Goal: Task Accomplishment & Management: Complete application form

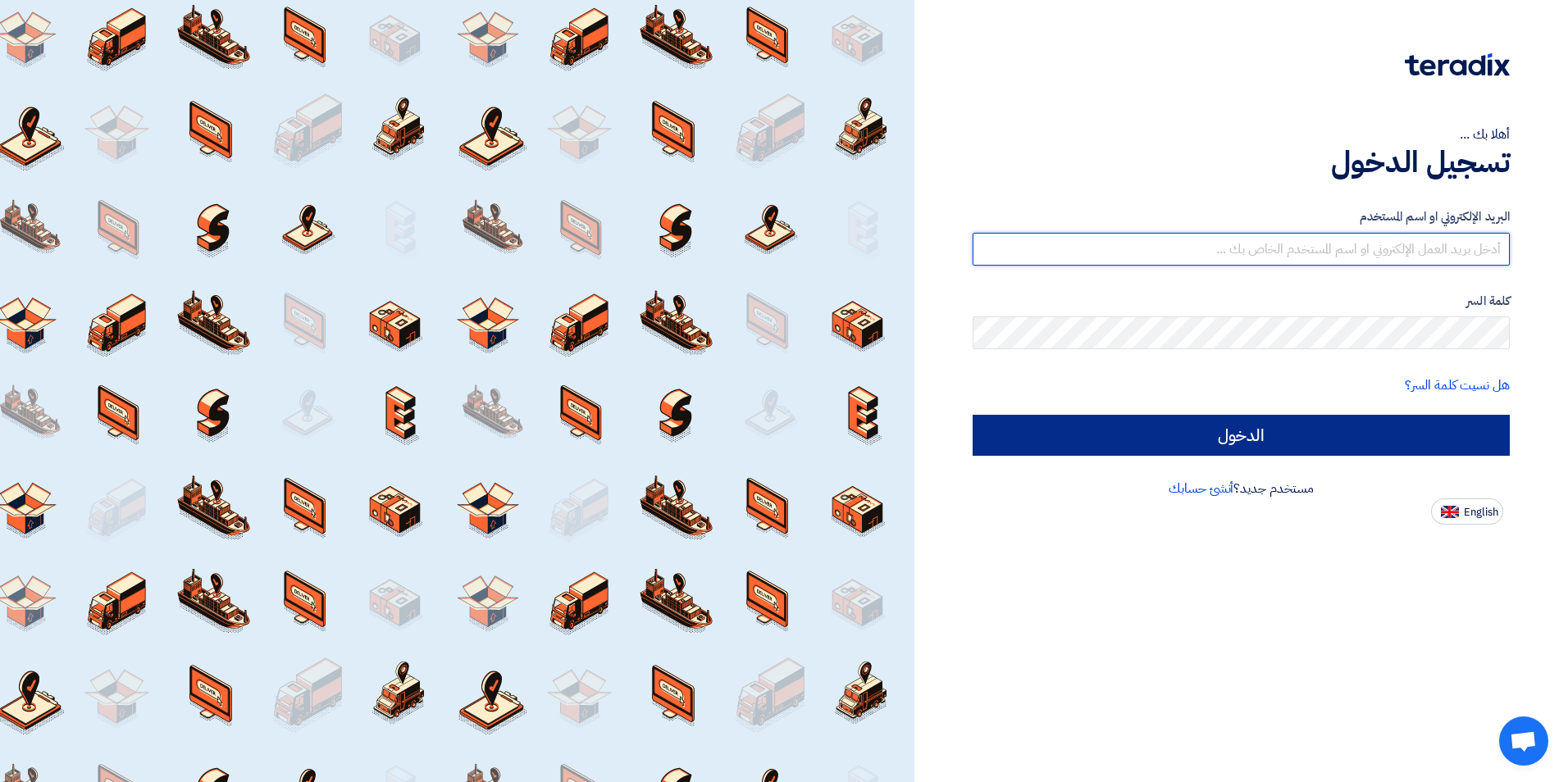
type input "[EMAIL_ADDRESS][DOMAIN_NAME]"
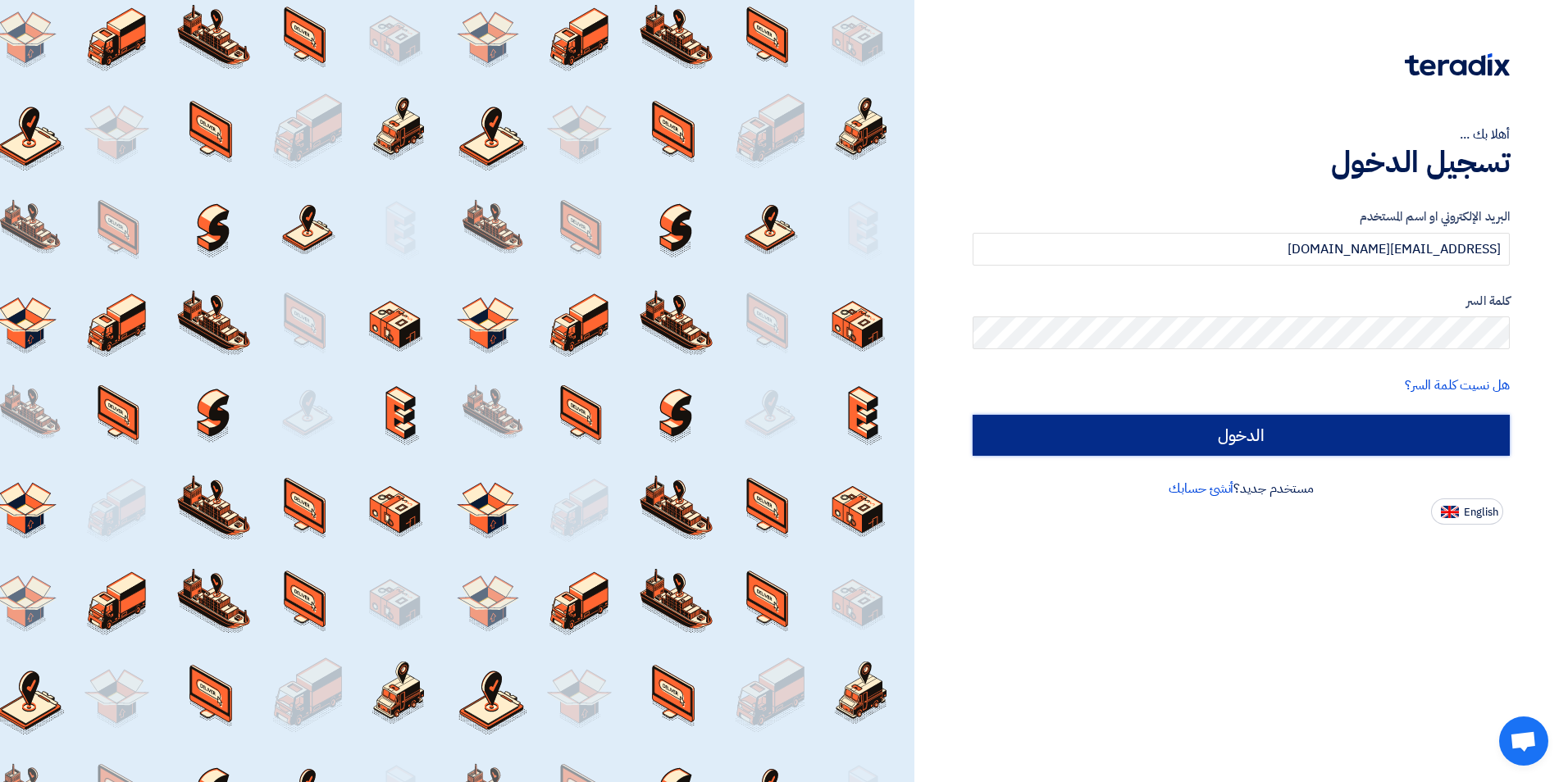
click at [1271, 442] on input "الدخول" at bounding box center [1240, 436] width 537 height 41
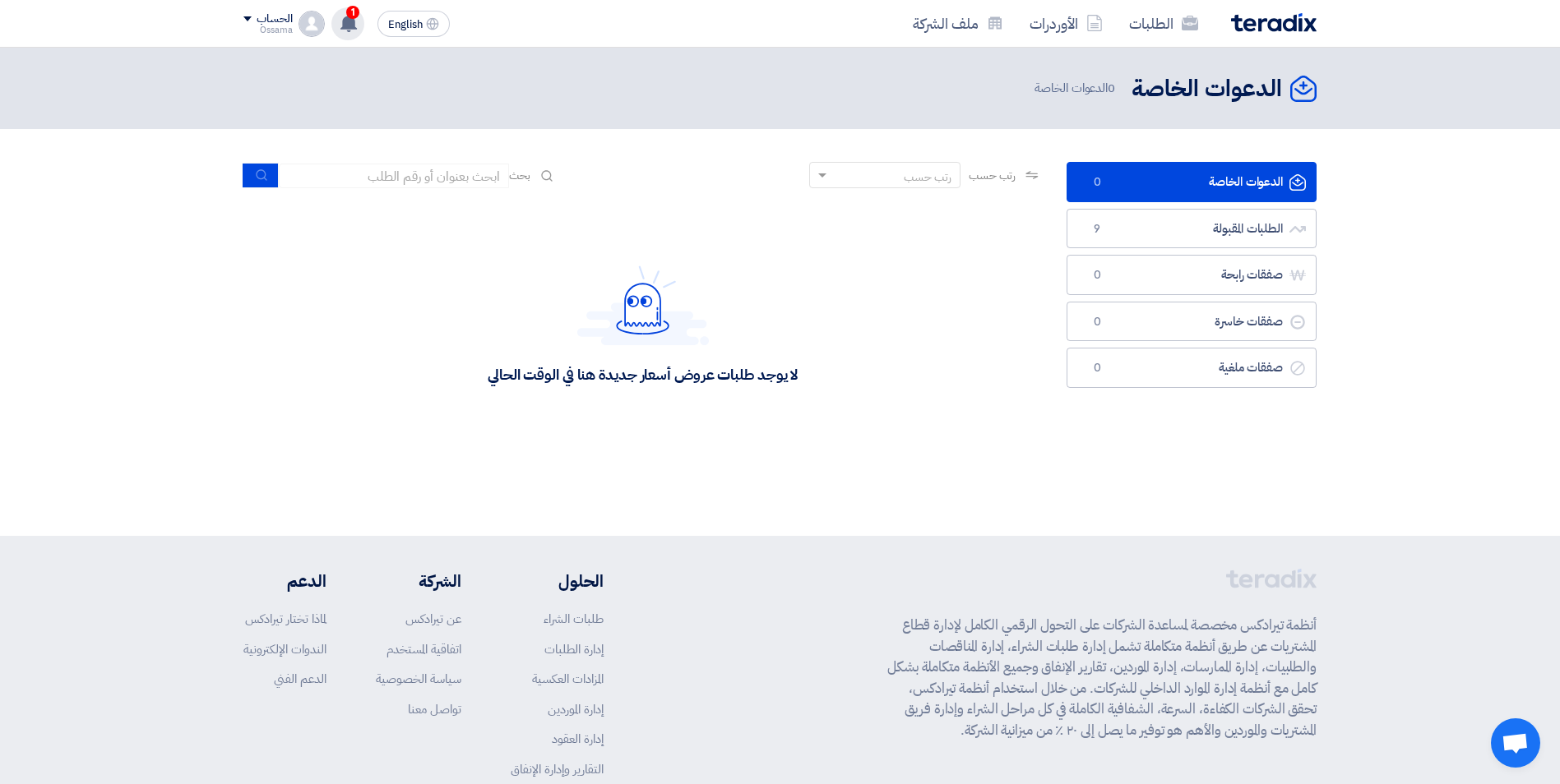
click at [354, 19] on use at bounding box center [348, 23] width 16 height 18
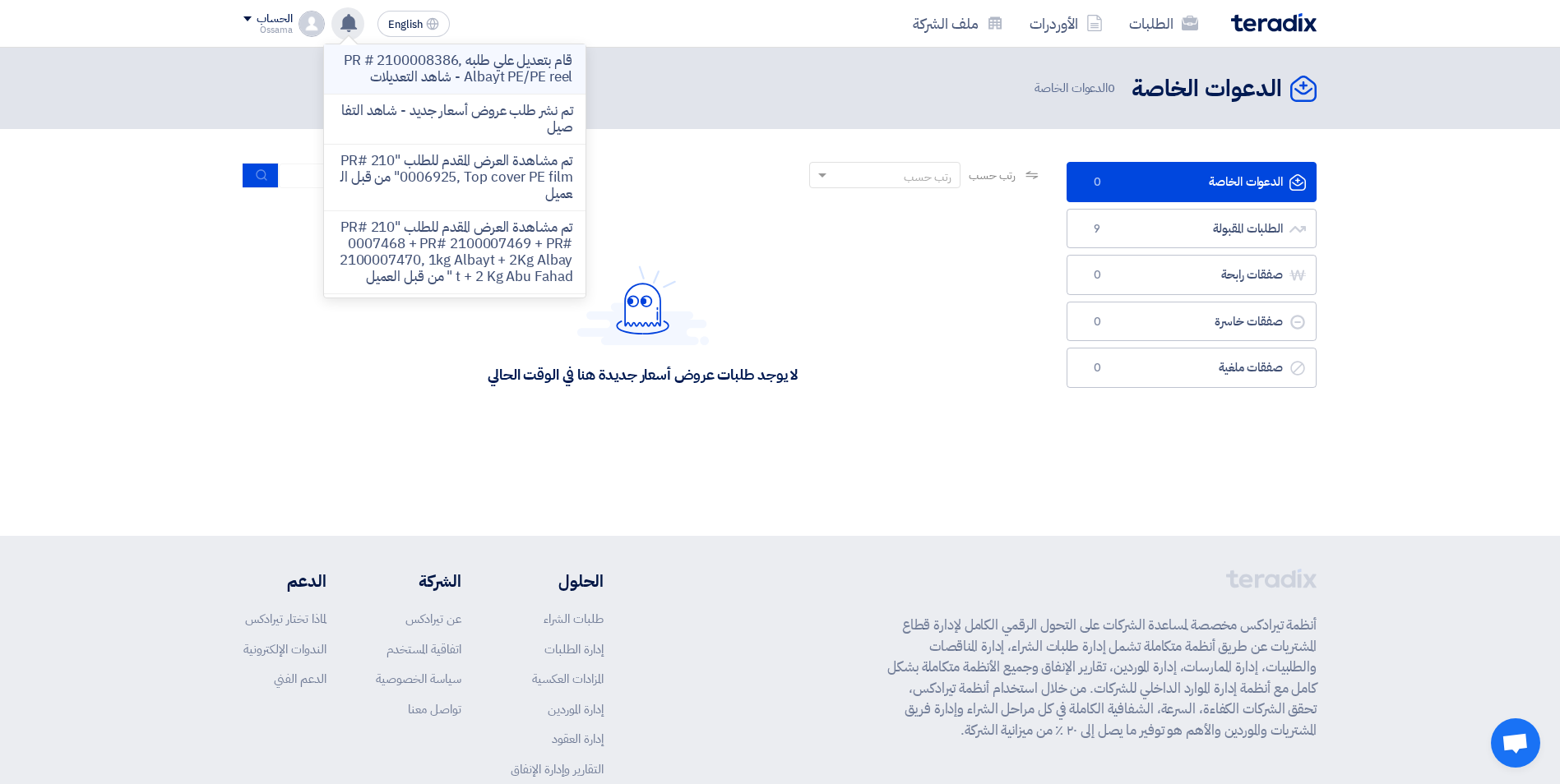
click at [459, 76] on p "قام بتعديل علي طلبه PR # 2100008386, Albayt PE/PE reel - شاهد التعديلات" at bounding box center [454, 69] width 235 height 33
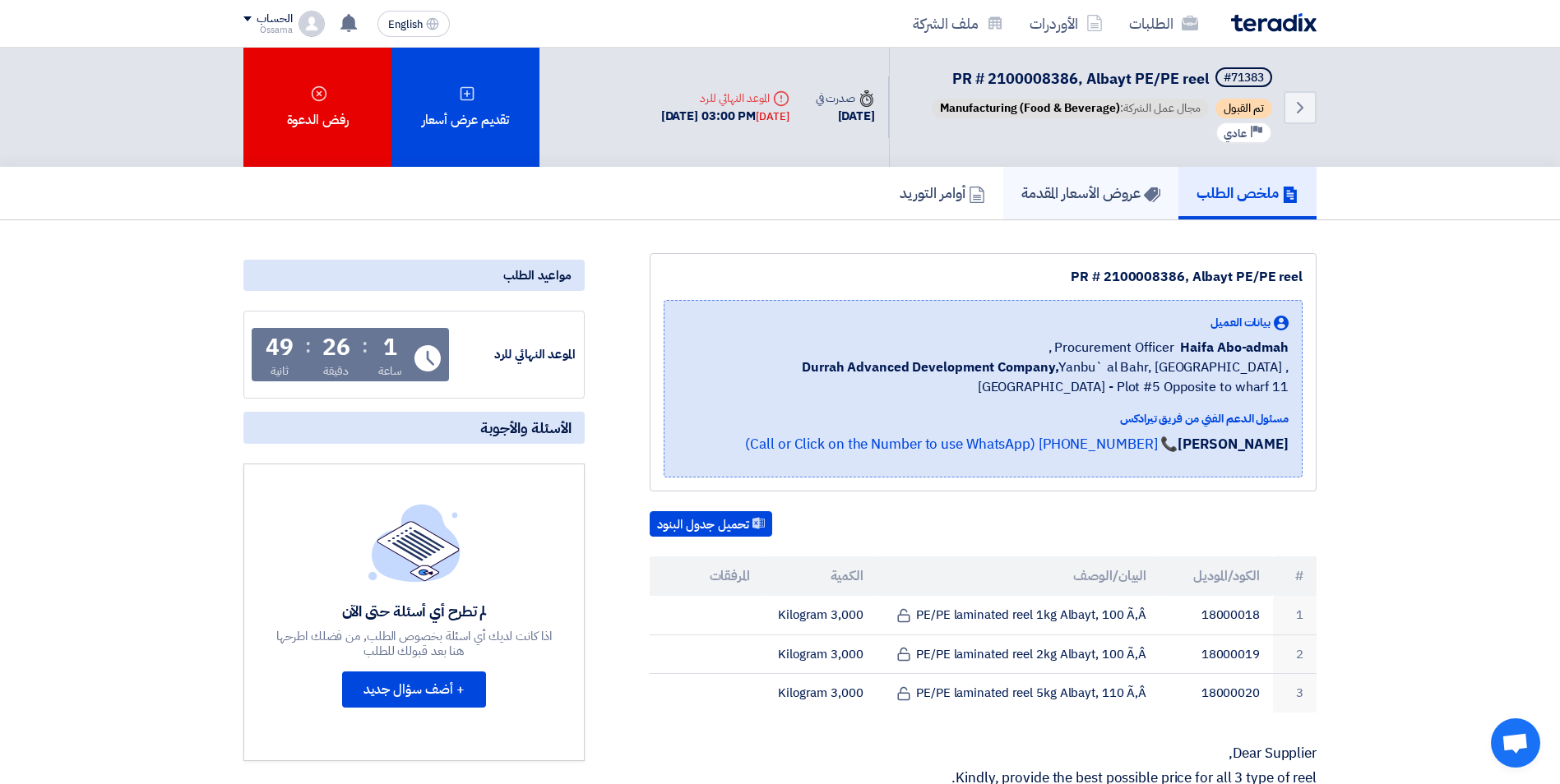
click at [1087, 201] on h5 "عروض الأسعار المقدمة" at bounding box center [1090, 192] width 139 height 19
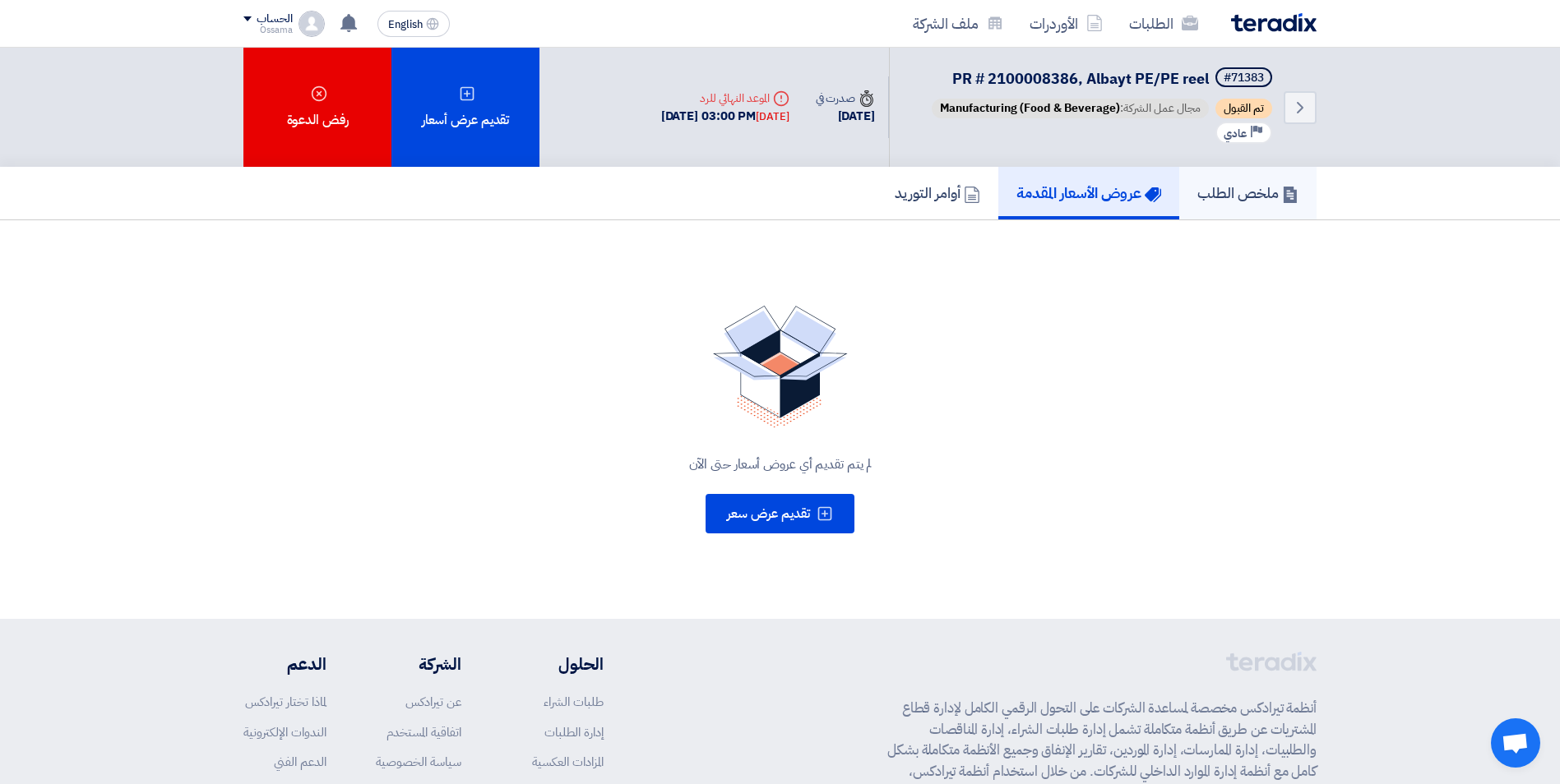
click at [1205, 194] on h5 "ملخص الطلب" at bounding box center [1247, 192] width 101 height 19
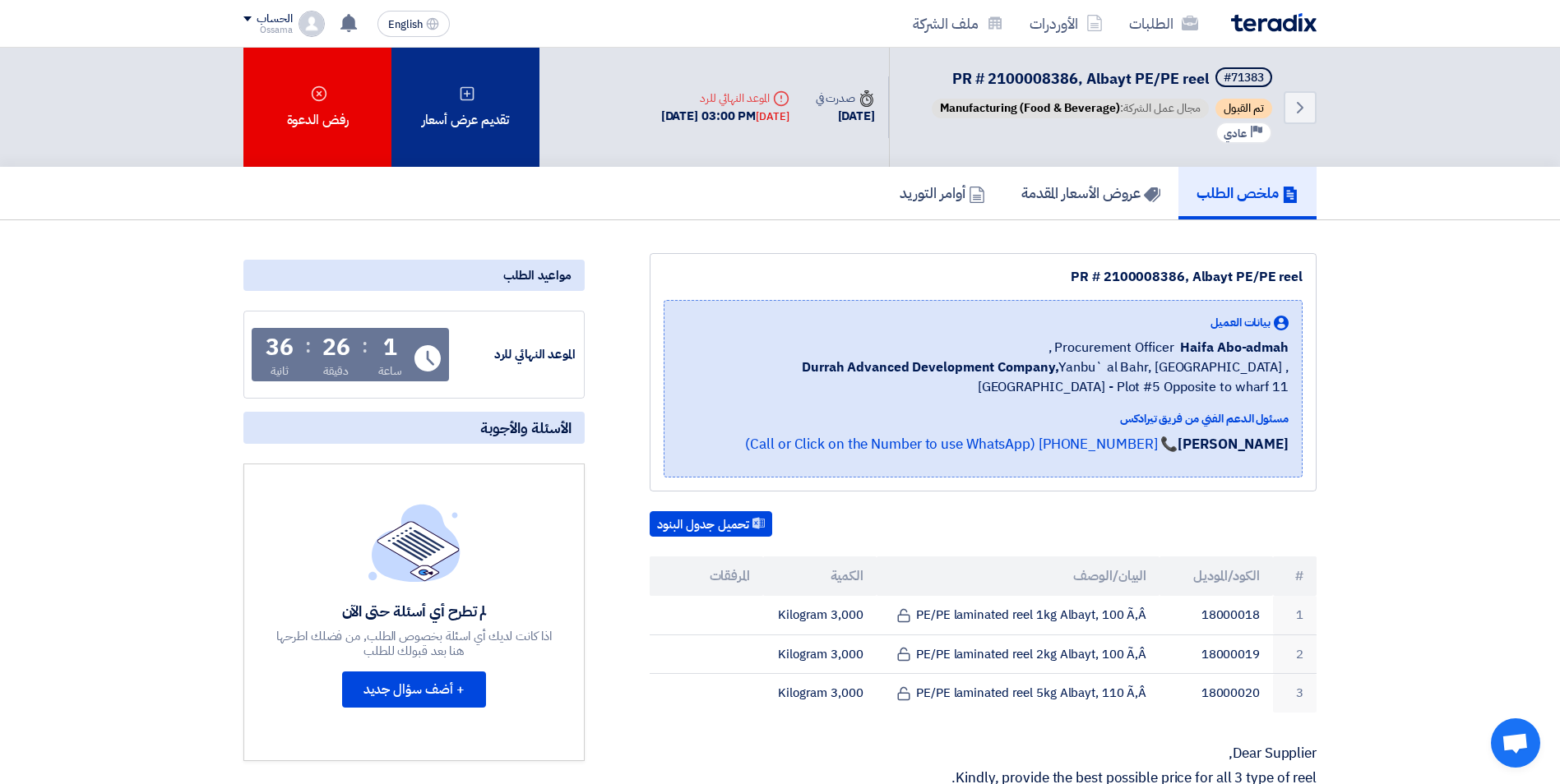
click at [461, 131] on div "تقديم عرض أسعار" at bounding box center [465, 108] width 148 height 119
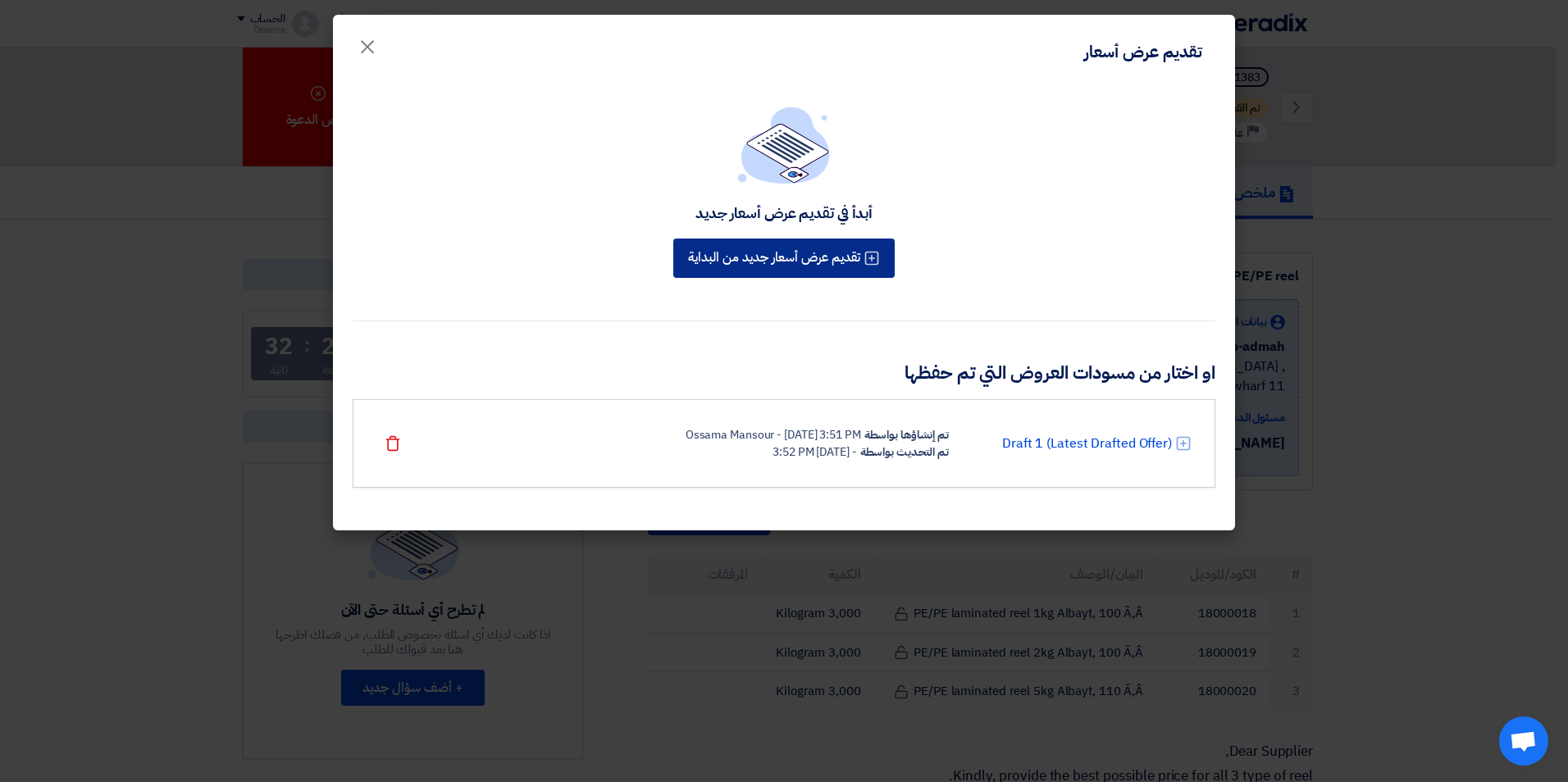
click at [750, 267] on button "تقديم عرض أسعار جديد من البداية" at bounding box center [783, 259] width 221 height 40
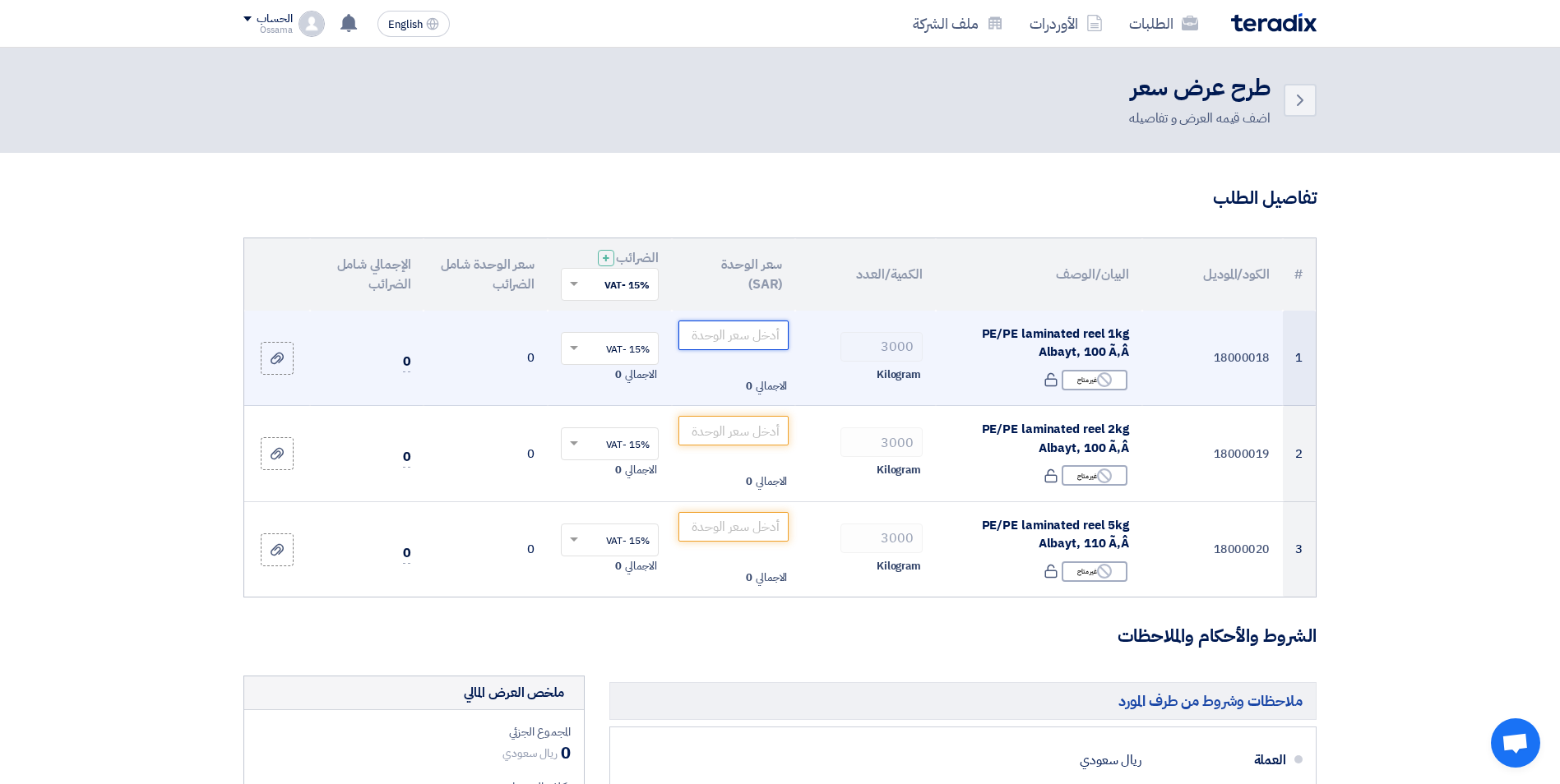
click at [696, 341] on input "number" at bounding box center [734, 335] width 111 height 29
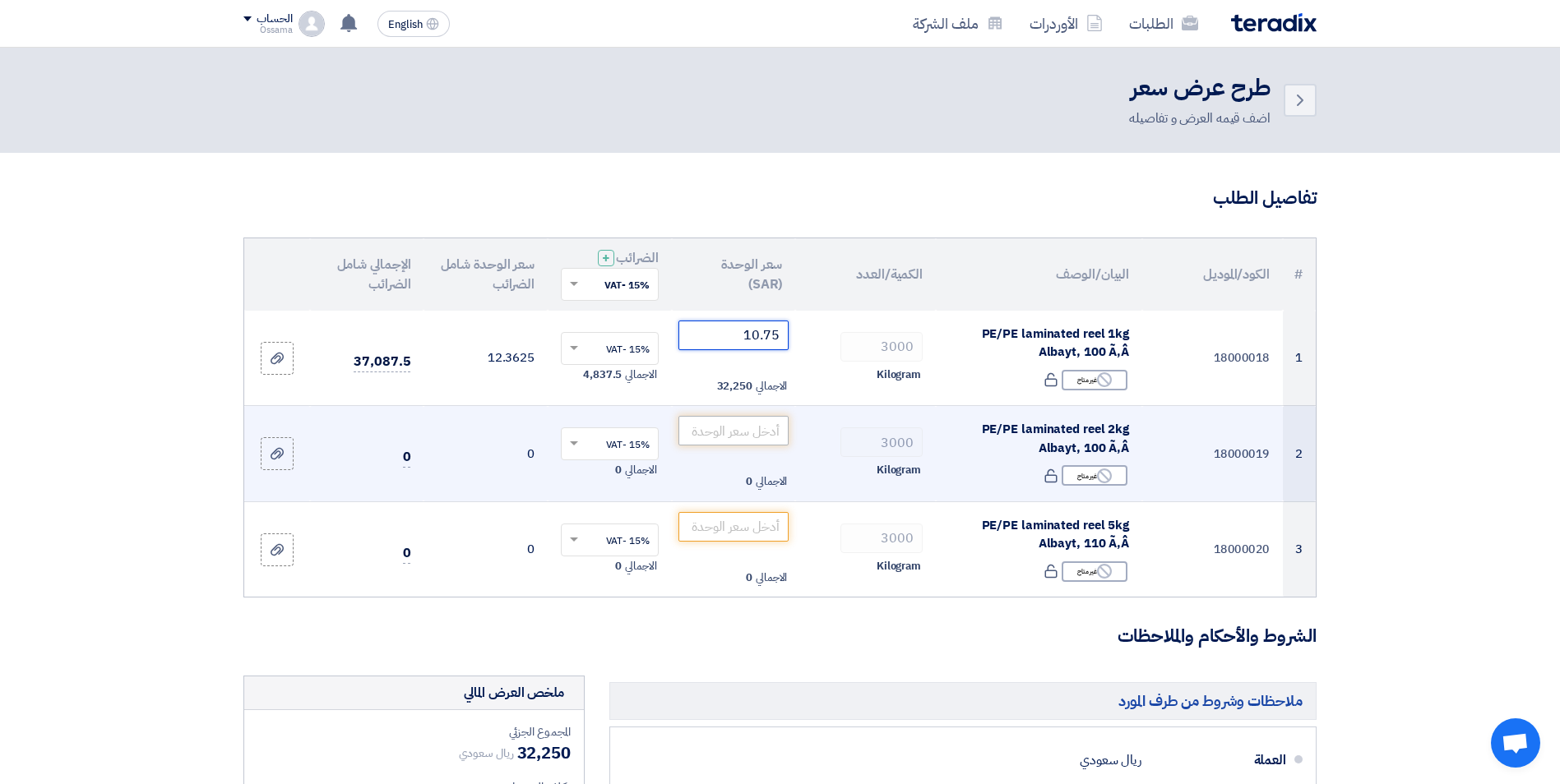
type input "10.75"
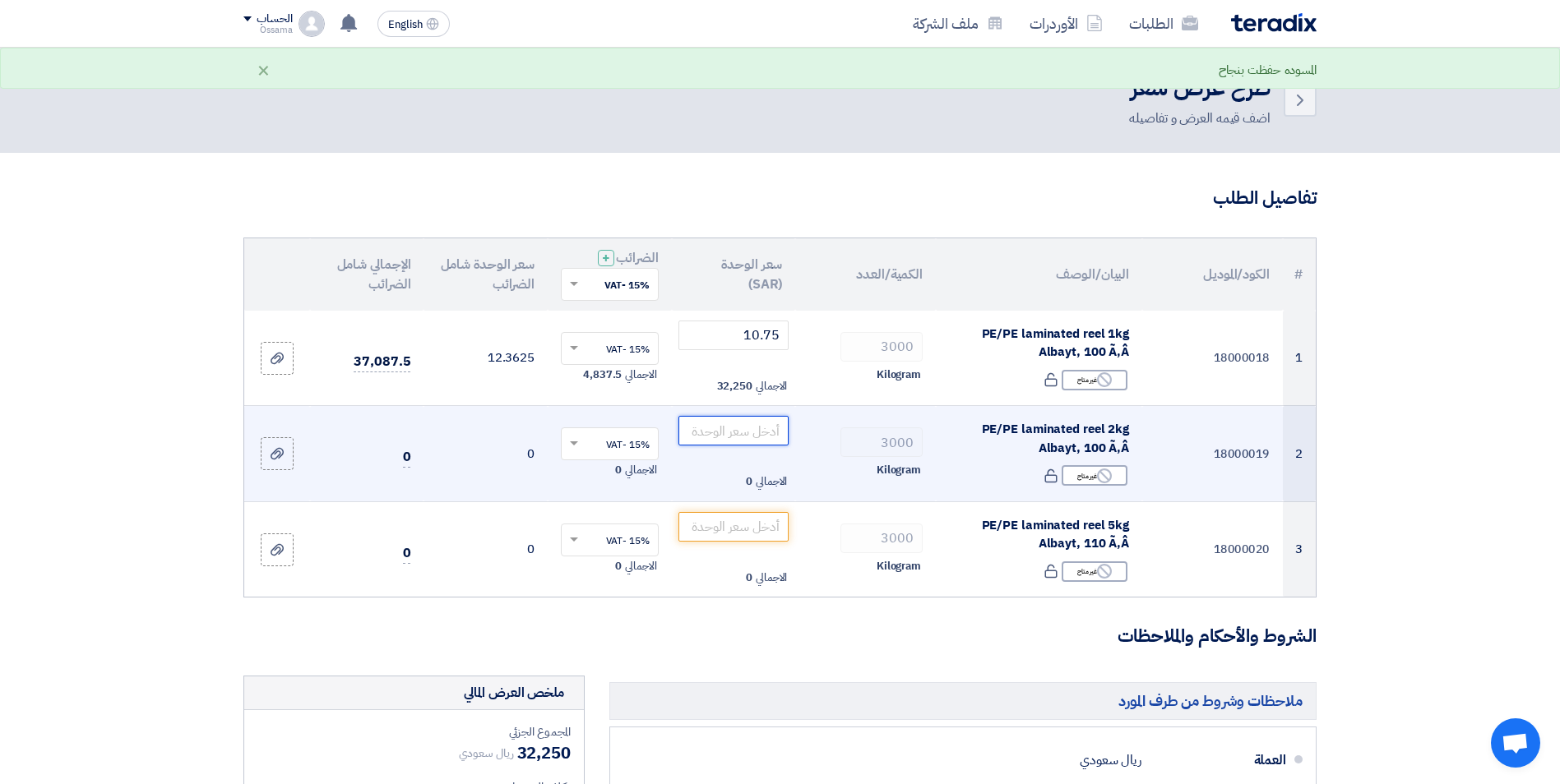
click at [722, 443] on input "number" at bounding box center [734, 430] width 111 height 29
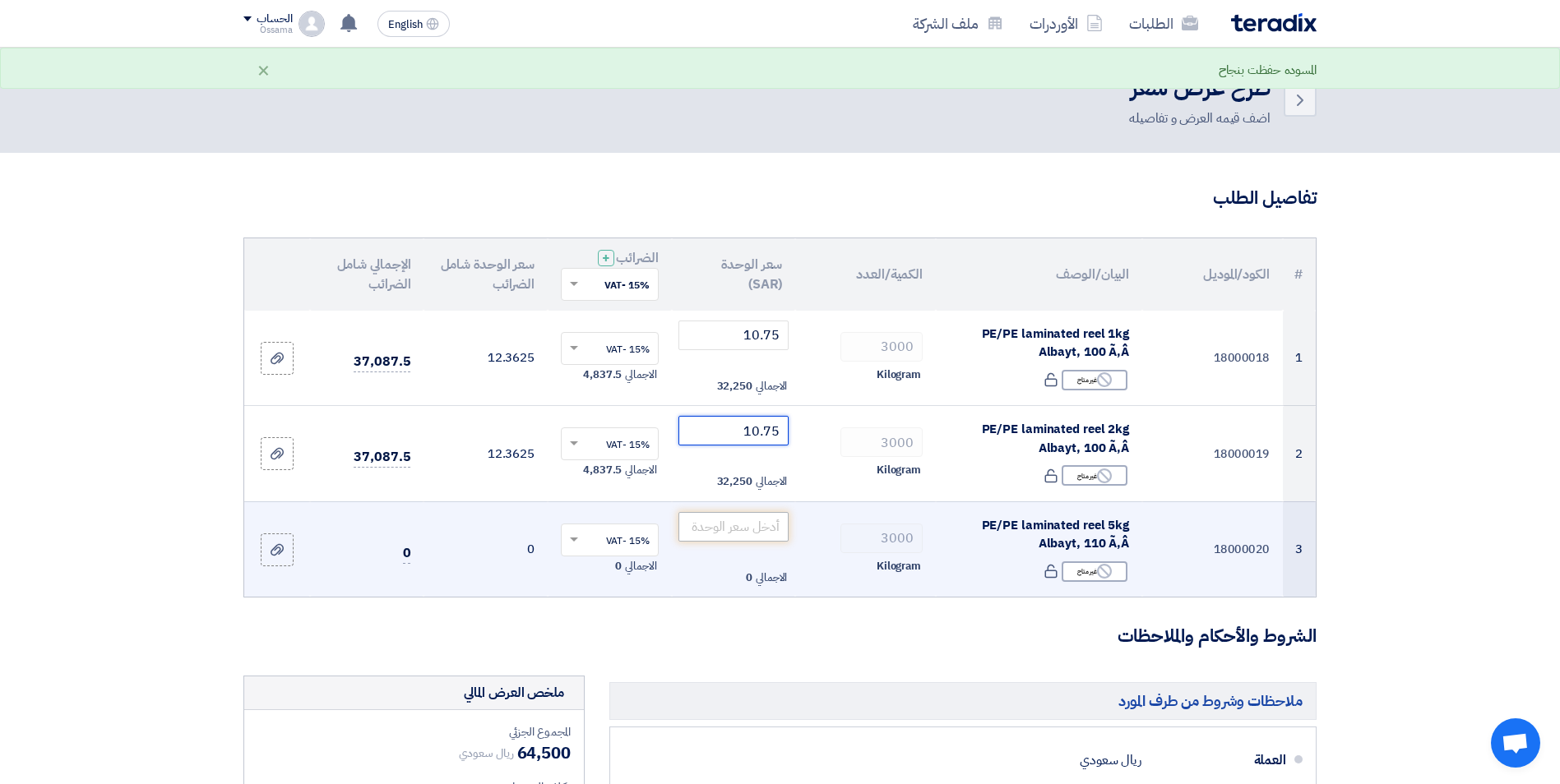
type input "10.75"
click at [777, 521] on input "number" at bounding box center [734, 526] width 111 height 29
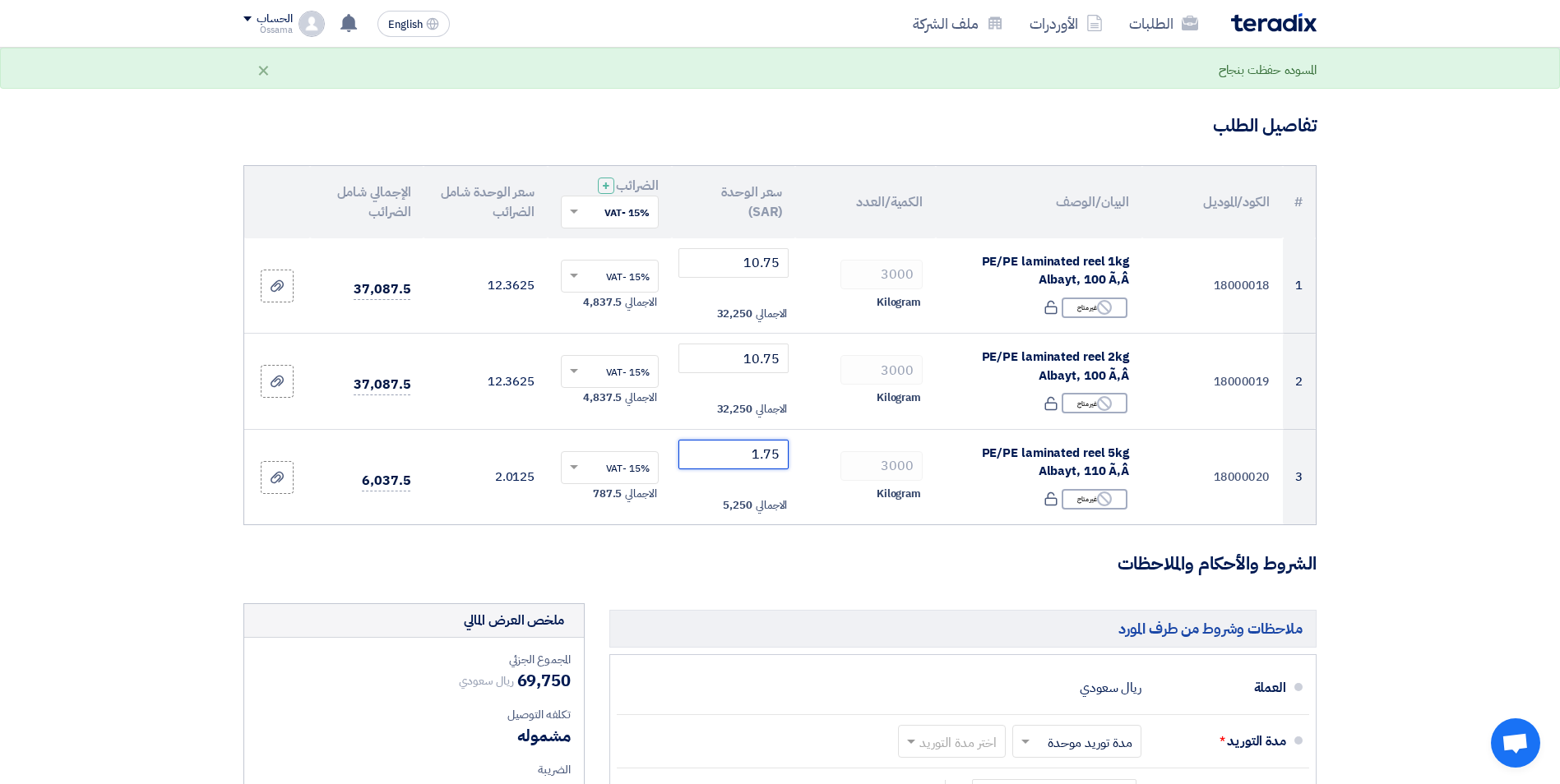
scroll to position [246, 0]
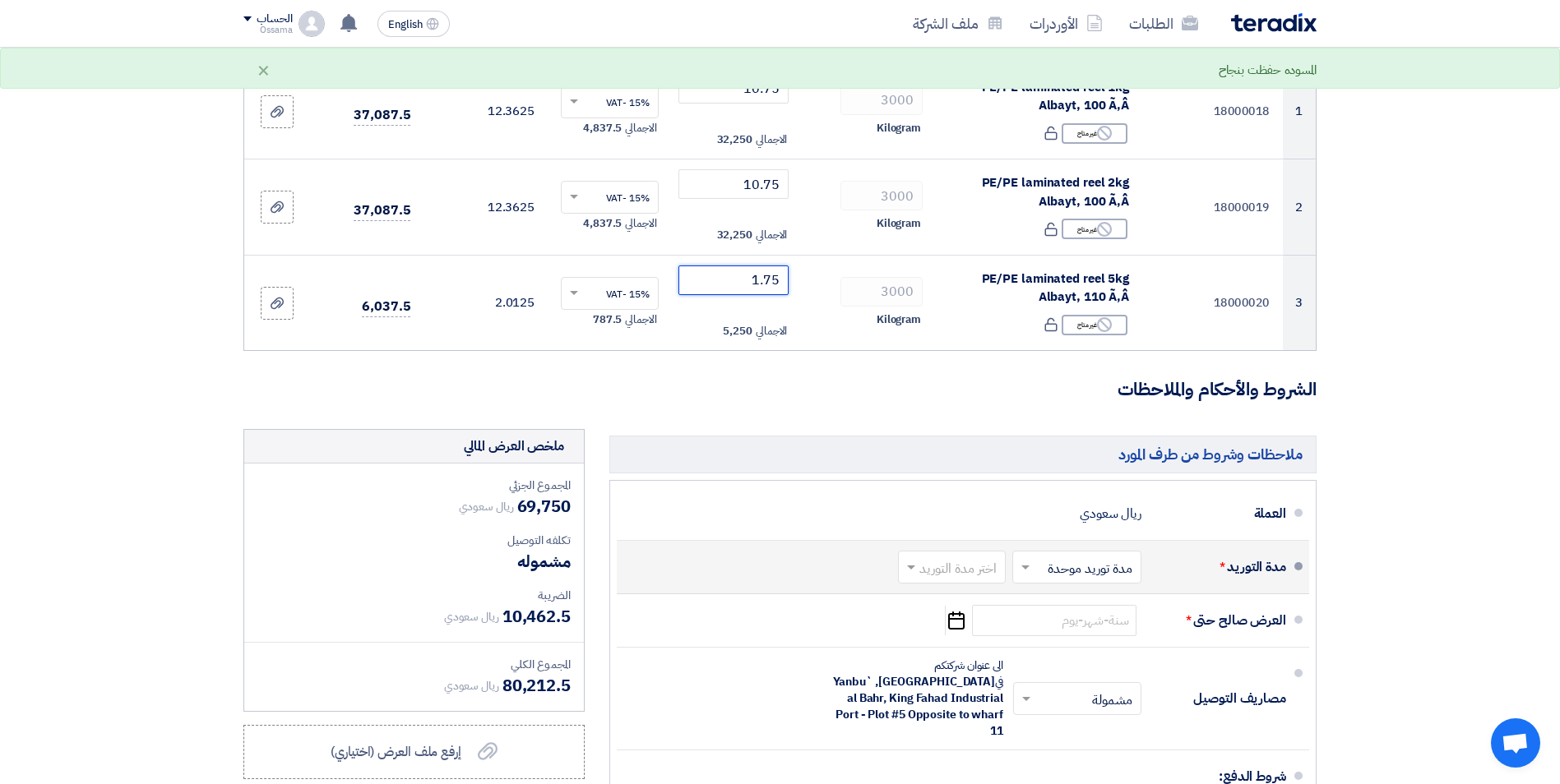
type input "1.75"
click at [1032, 567] on span at bounding box center [1023, 566] width 21 height 16
click at [1049, 628] on span "مدة توريد موحدة" at bounding box center [1092, 632] width 86 height 20
click at [914, 574] on span at bounding box center [909, 566] width 21 height 16
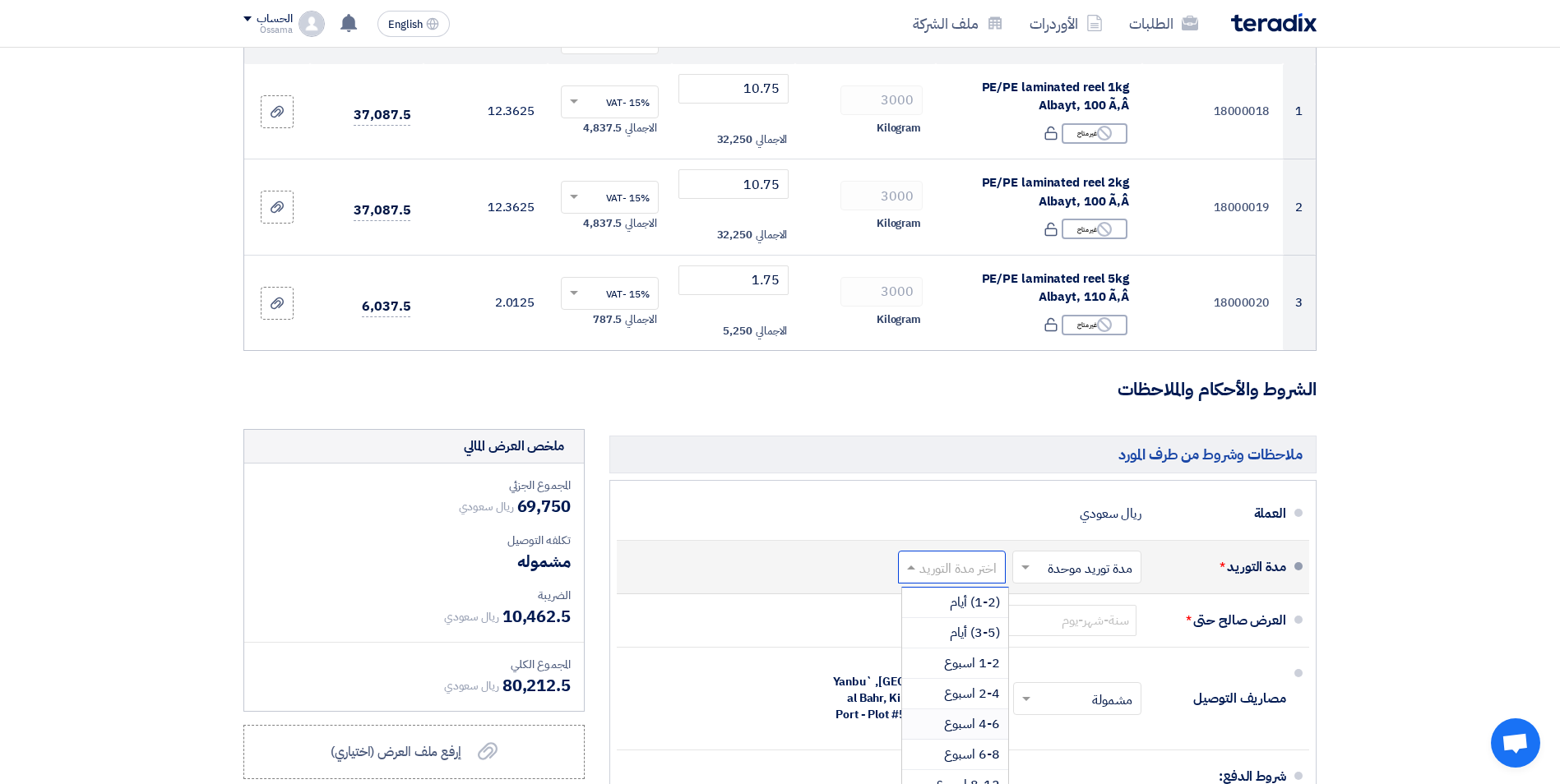
click at [964, 722] on span "4-6 اسبوع" at bounding box center [971, 724] width 56 height 20
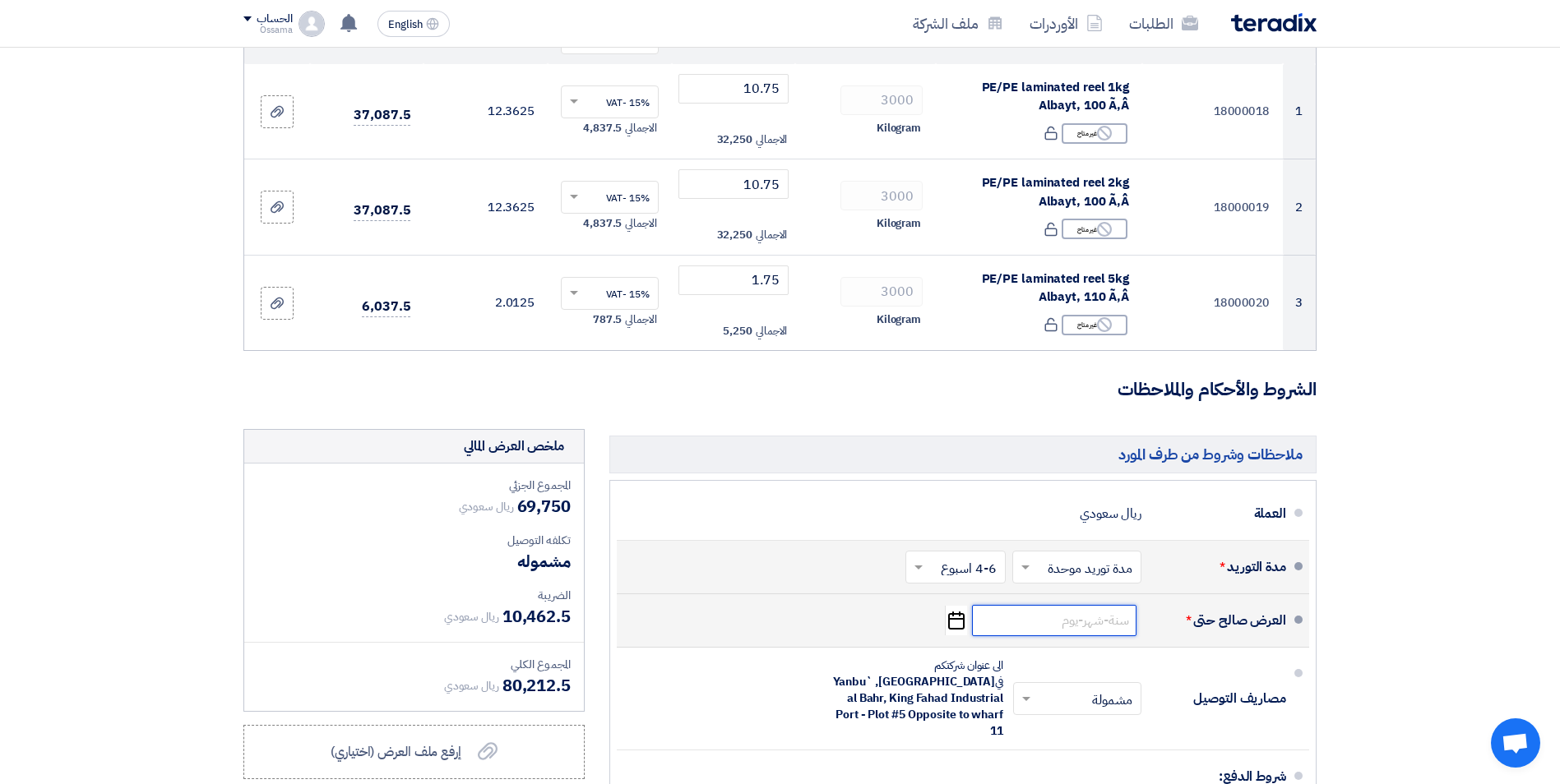
click at [1054, 623] on input at bounding box center [1054, 620] width 164 height 31
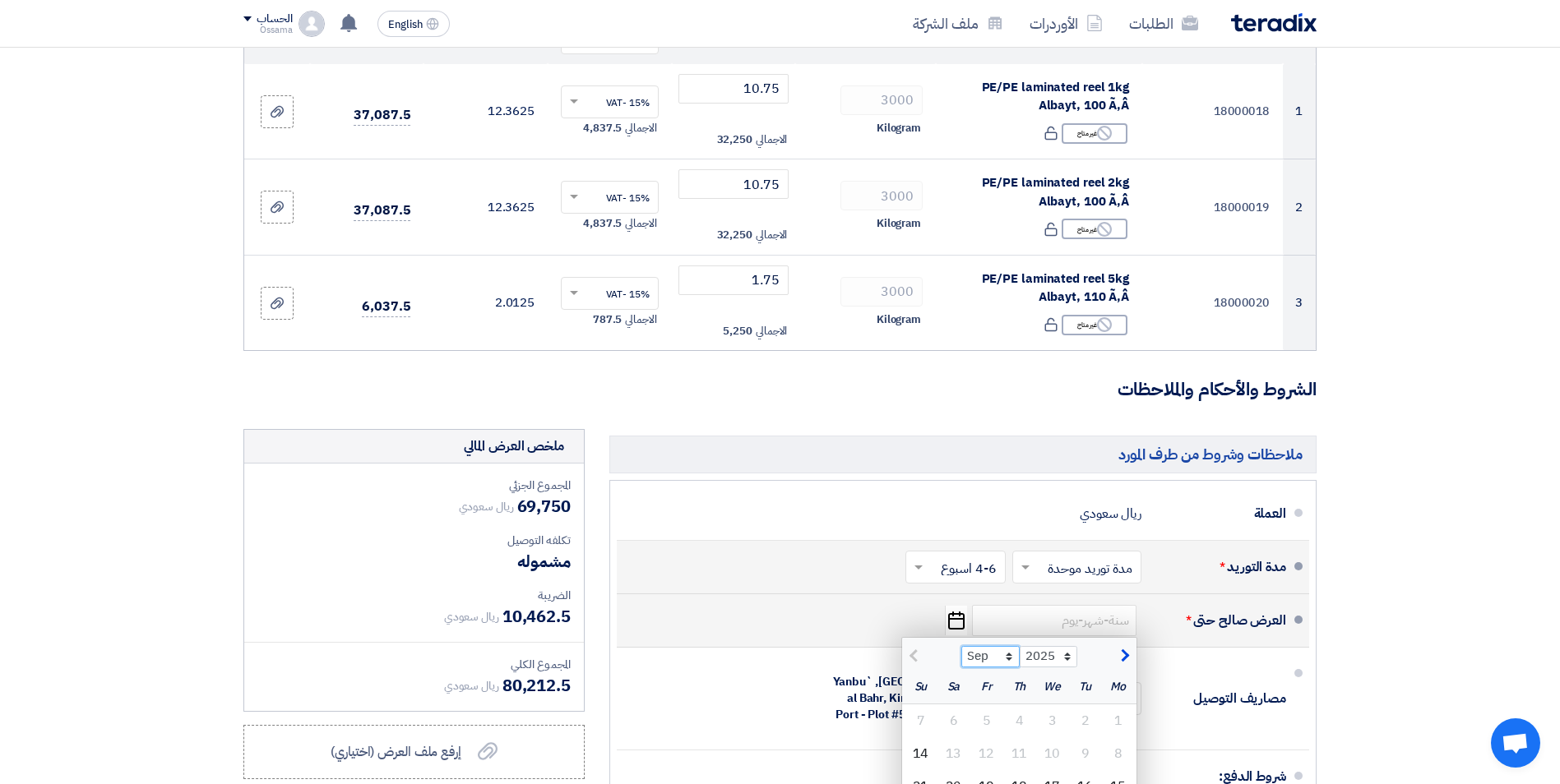
click at [1009, 652] on select "Sep Oct Nov Dec" at bounding box center [990, 657] width 59 height 22
select select "12"
click at [961, 646] on select "Sep Oct Nov Dec" at bounding box center [990, 657] width 59 height 22
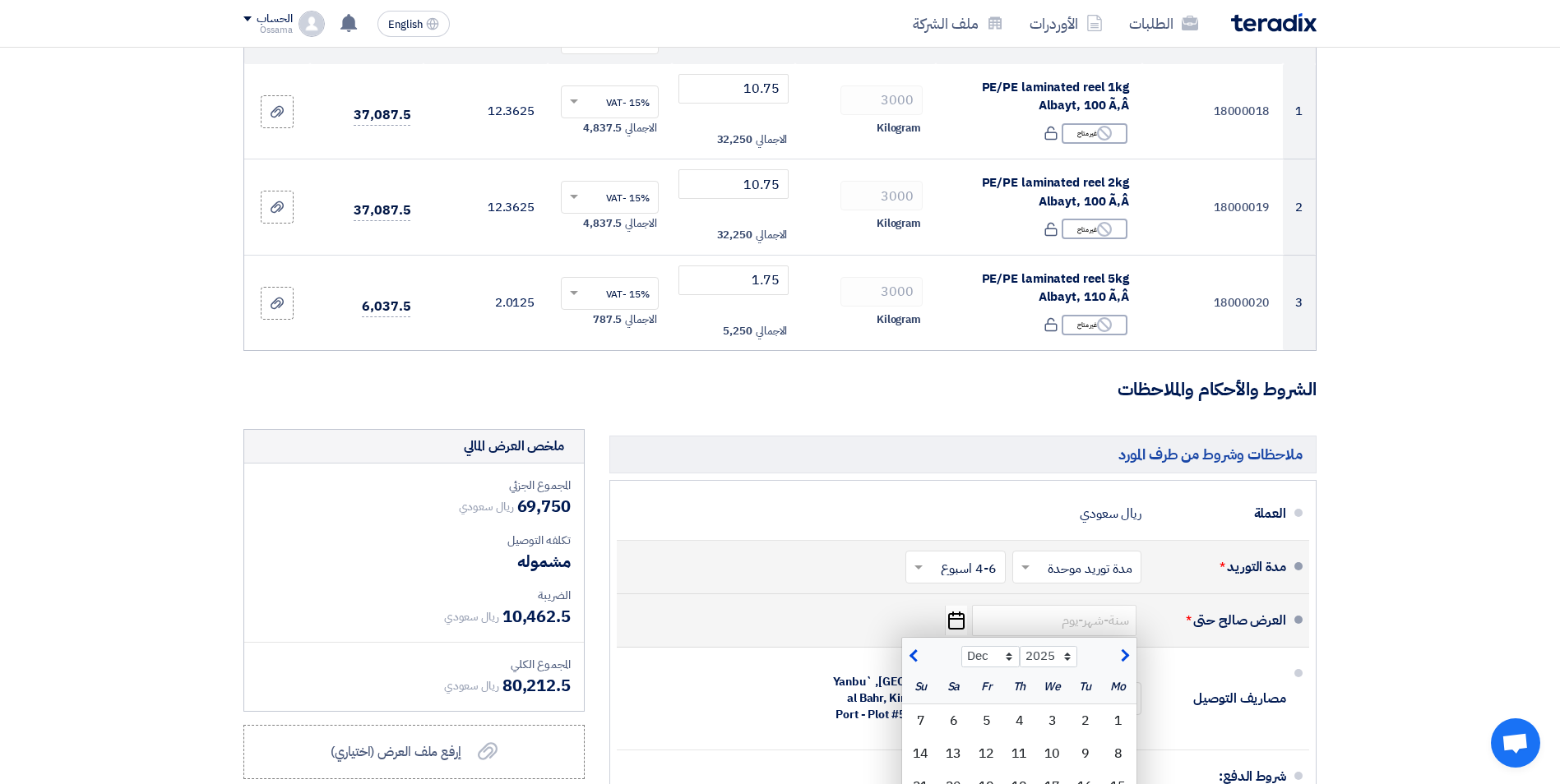
click at [817, 562] on div "مدة التوريد * اختر مدة التوريد × مدة توريد موحدة × اختر مدة التوريد × 4-6 اسبوع…" at bounding box center [957, 567] width 656 height 40
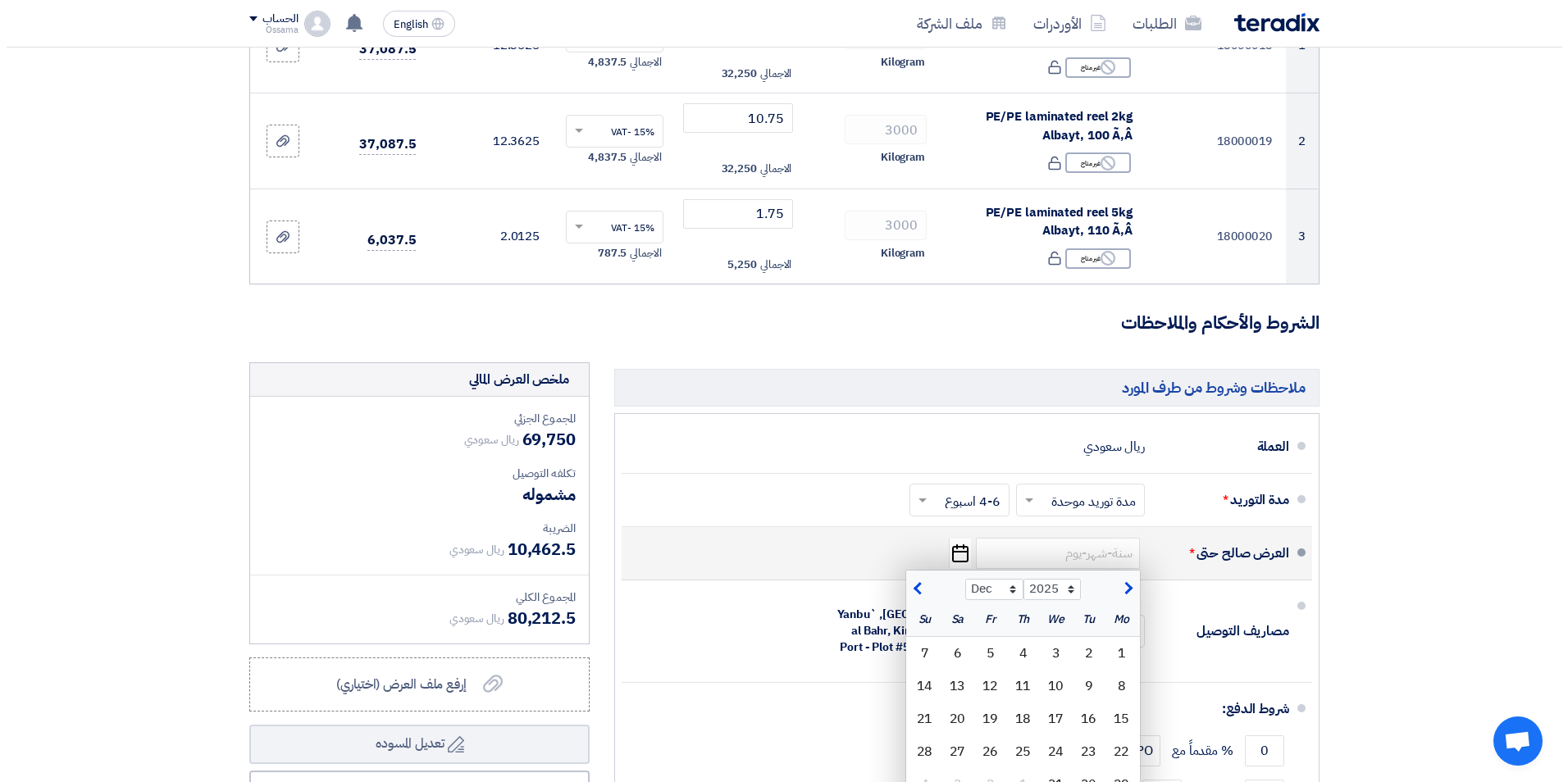
scroll to position [492, 0]
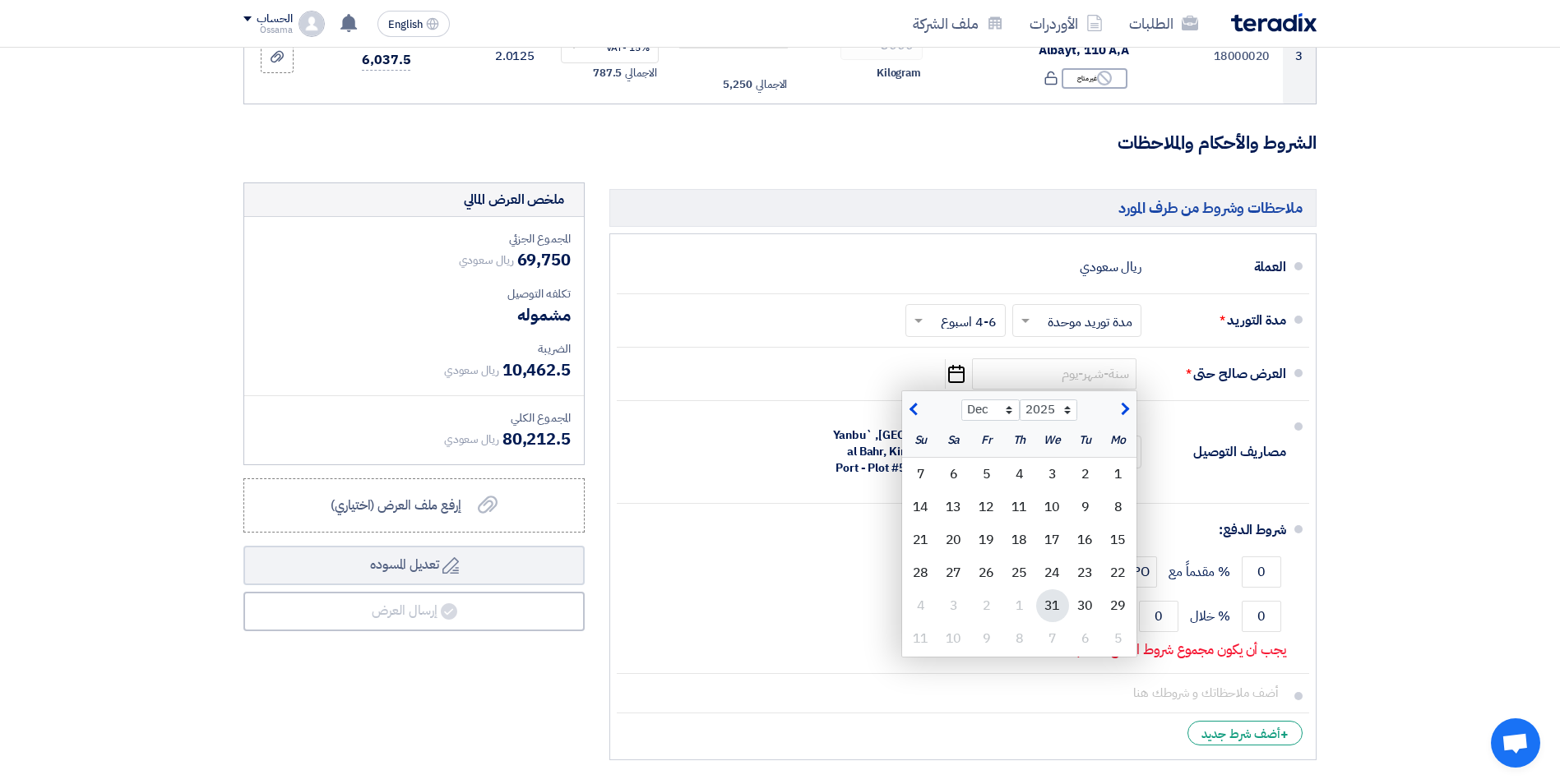
click at [1049, 621] on div "31" at bounding box center [1052, 606] width 33 height 33
type input "[DATE]"
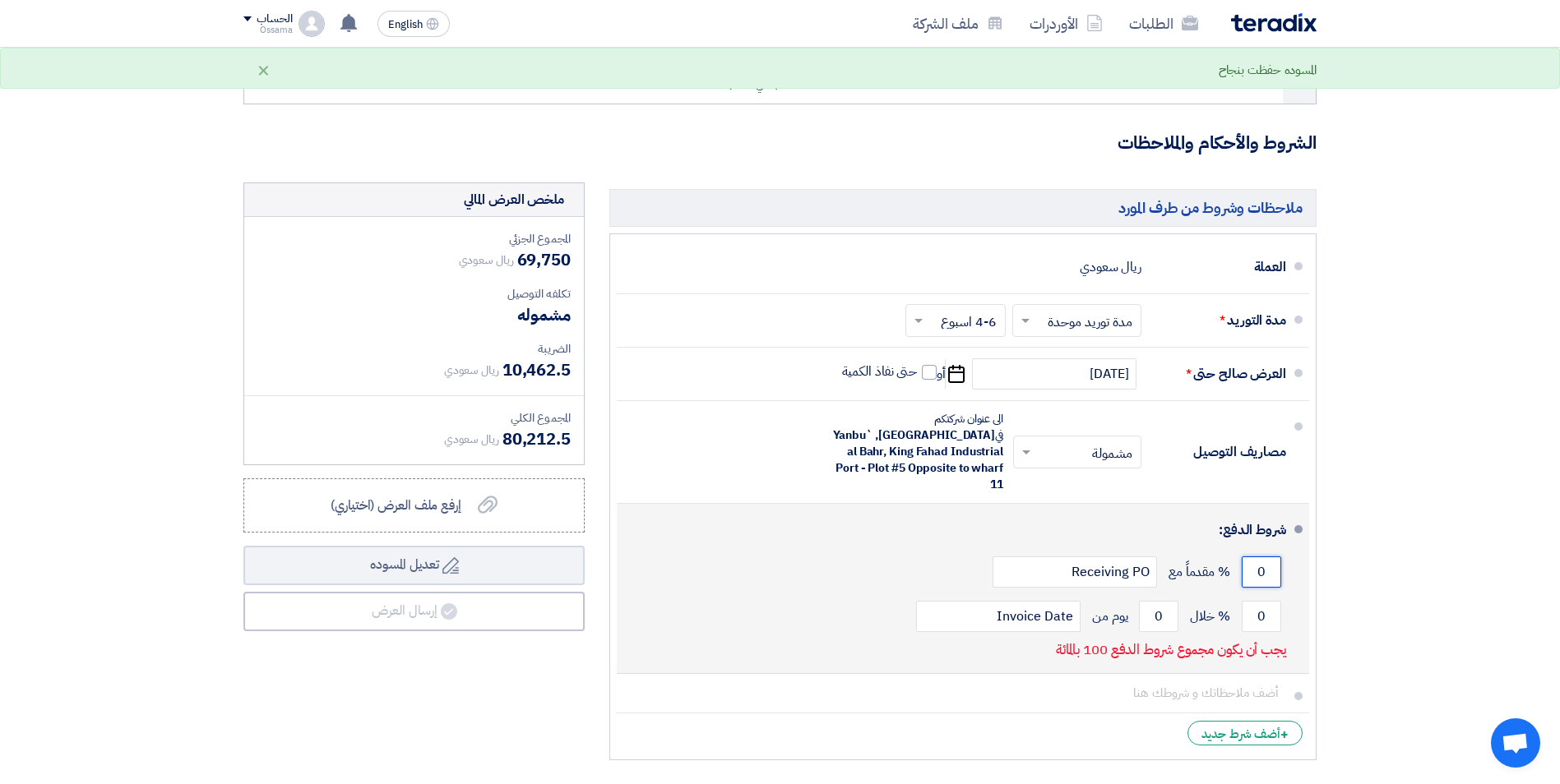
click at [1250, 559] on input "0" at bounding box center [1261, 572] width 40 height 31
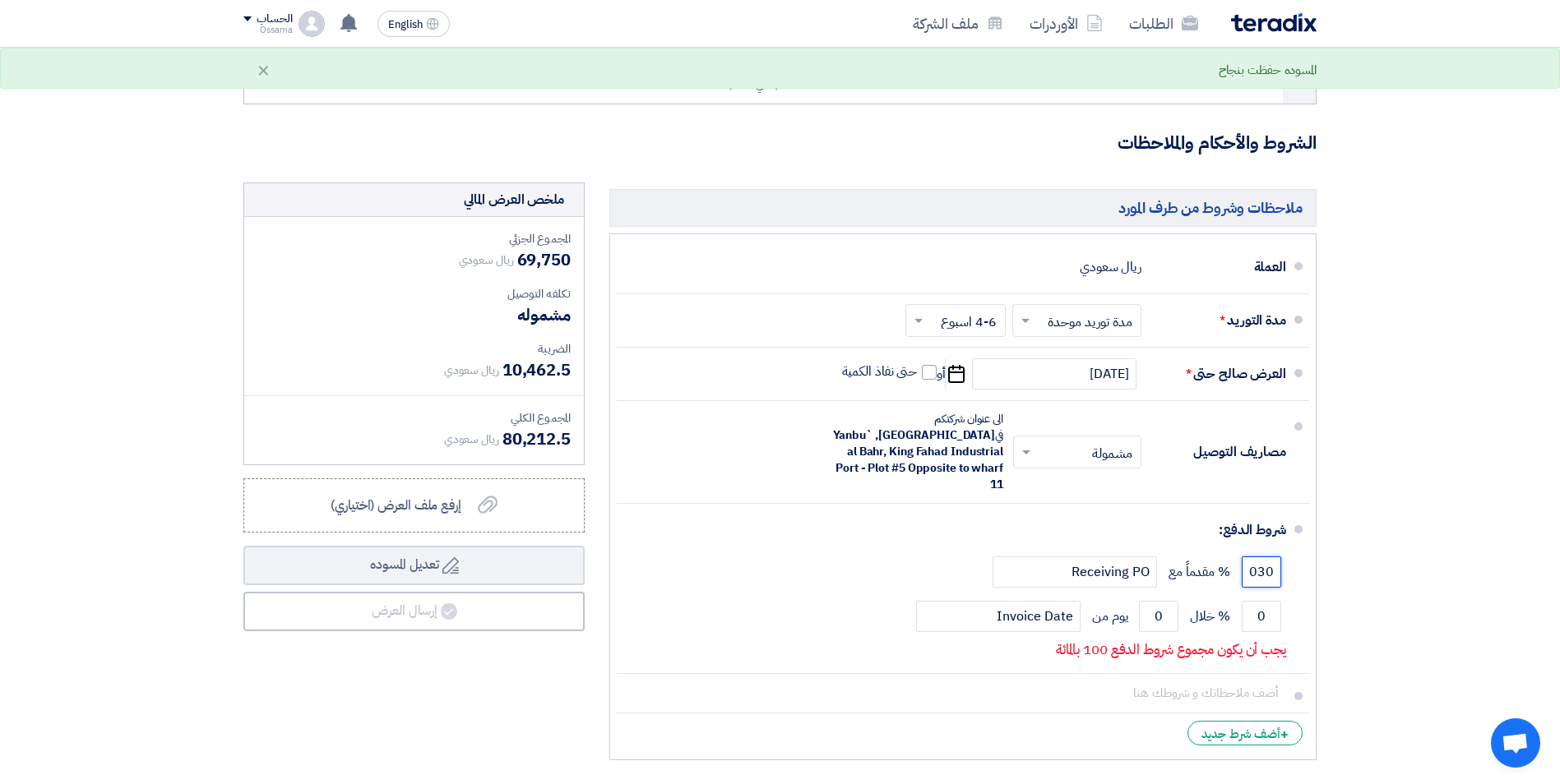
drag, startPoint x: 1250, startPoint y: 558, endPoint x: 1310, endPoint y: 558, distance: 60.0
click at [1310, 558] on ul "العملة ريال سعودي مدة التوريد * اختر مدة التوريد × مدة توريد موحدة ×" at bounding box center [963, 496] width 707 height 526
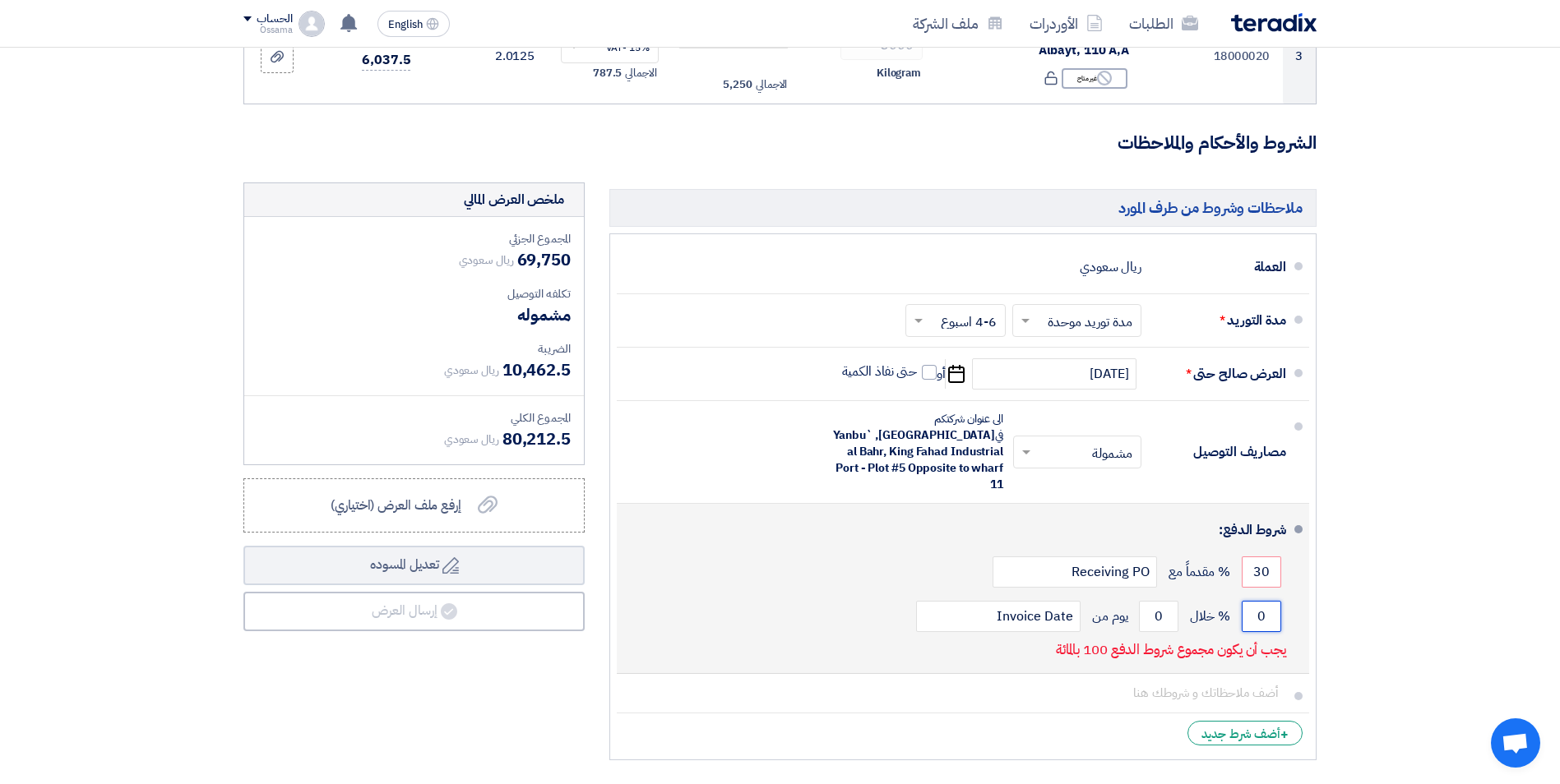
click at [1250, 607] on input "0" at bounding box center [1261, 616] width 40 height 31
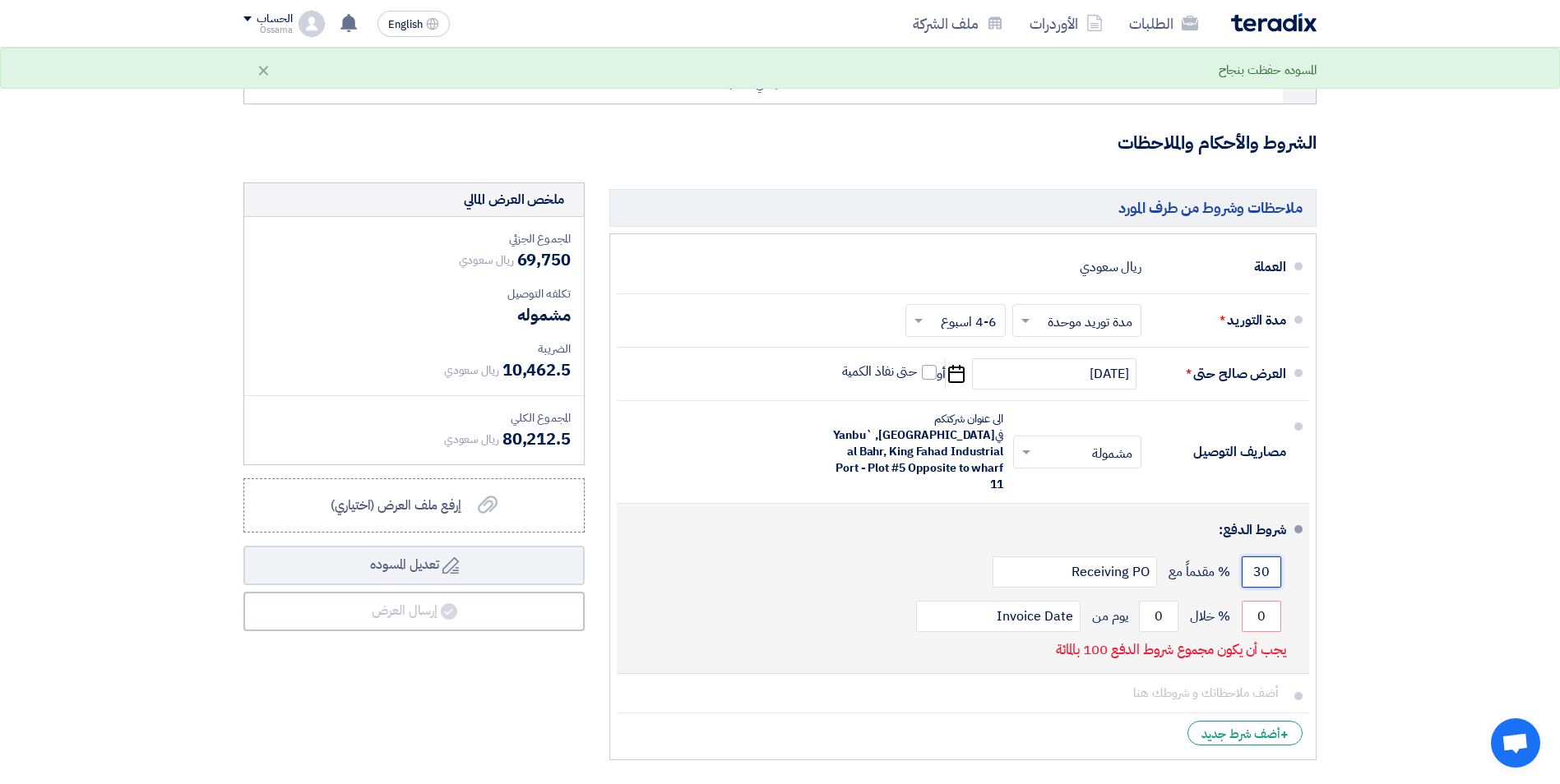
drag, startPoint x: 1253, startPoint y: 560, endPoint x: 1303, endPoint y: 559, distance: 50.0
click at [1303, 559] on li "شروط الدفع: 30 % مقدماً مع Receiving PO 0 % خلال 0 Invoice Date" at bounding box center [963, 589] width 693 height 170
type input "0"
click at [1249, 606] on input "0" at bounding box center [1261, 616] width 40 height 31
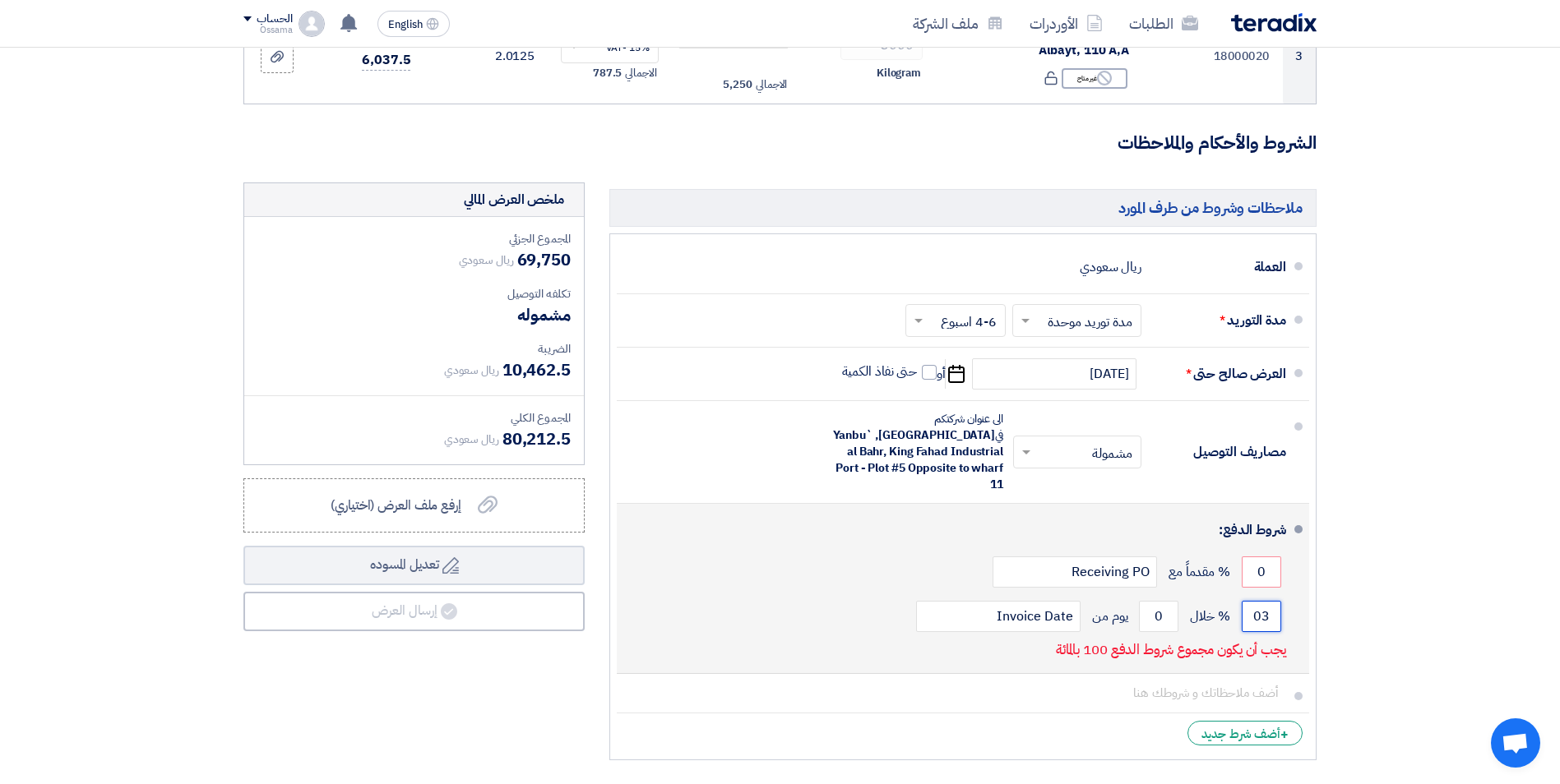
type input "0"
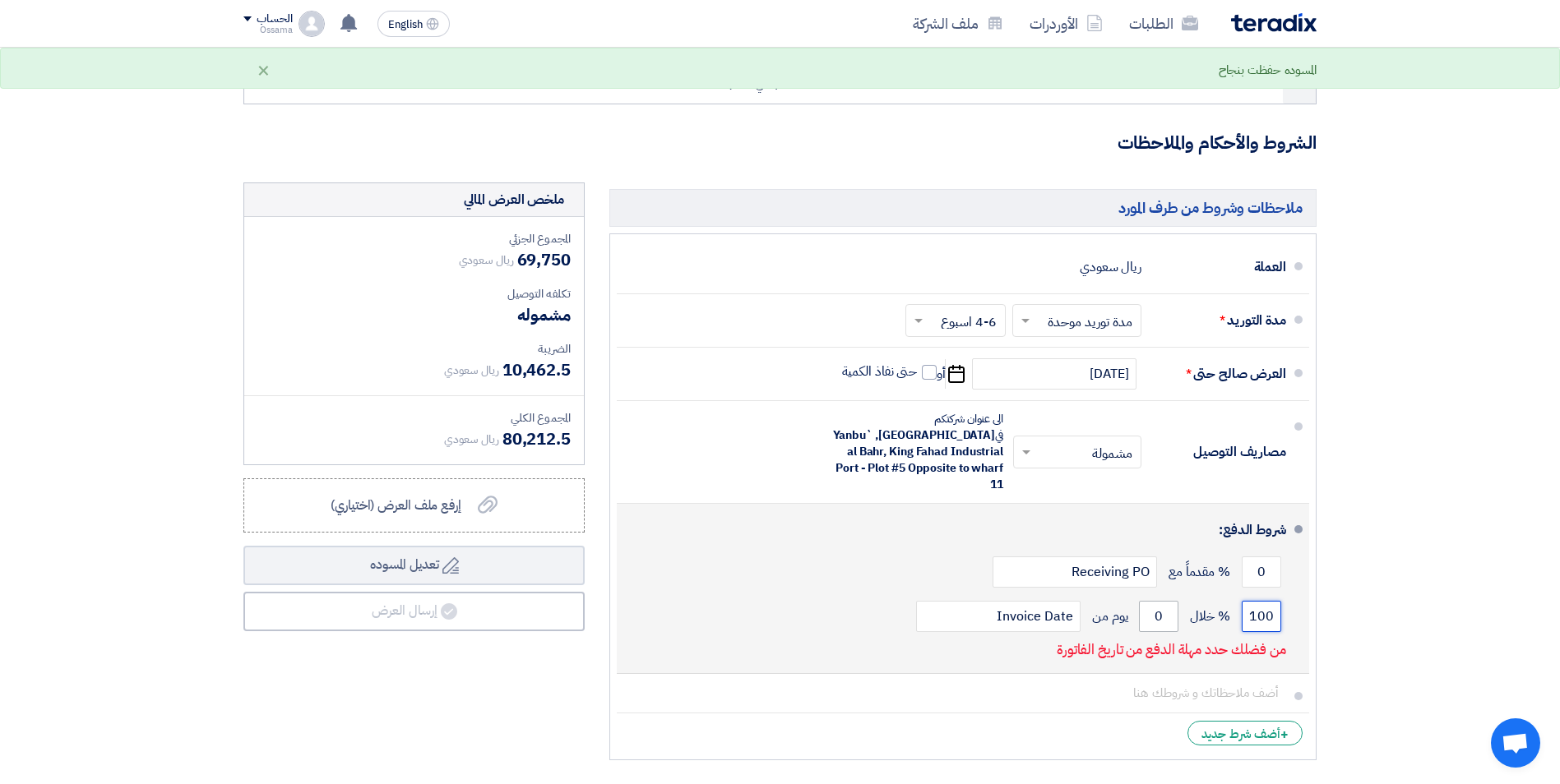
type input "100"
click at [1154, 601] on input "0" at bounding box center [1159, 616] width 40 height 31
drag, startPoint x: 1158, startPoint y: 599, endPoint x: 1177, endPoint y: 603, distance: 19.4
click at [1171, 601] on input "0" at bounding box center [1159, 616] width 40 height 31
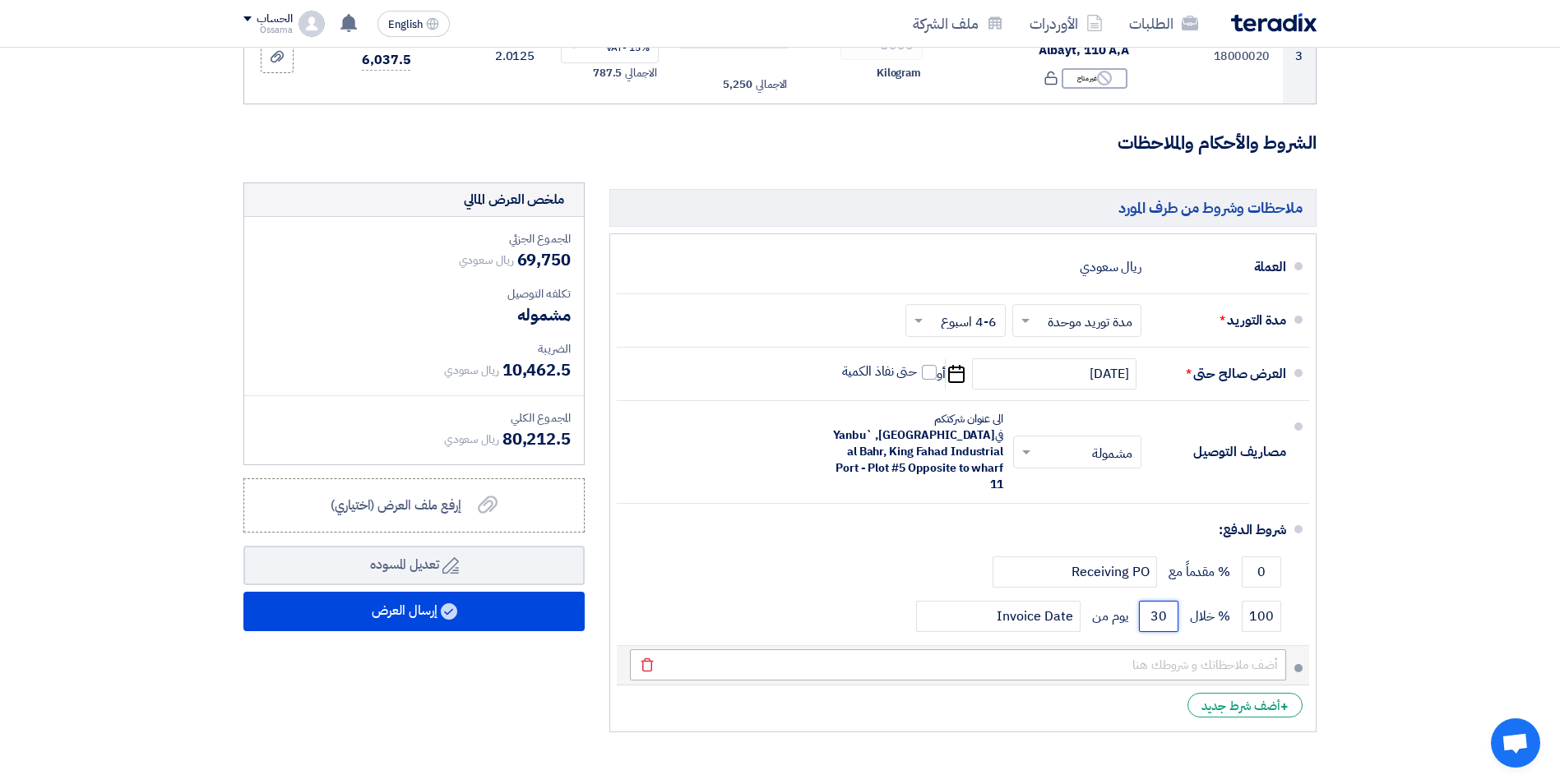
type input "30"
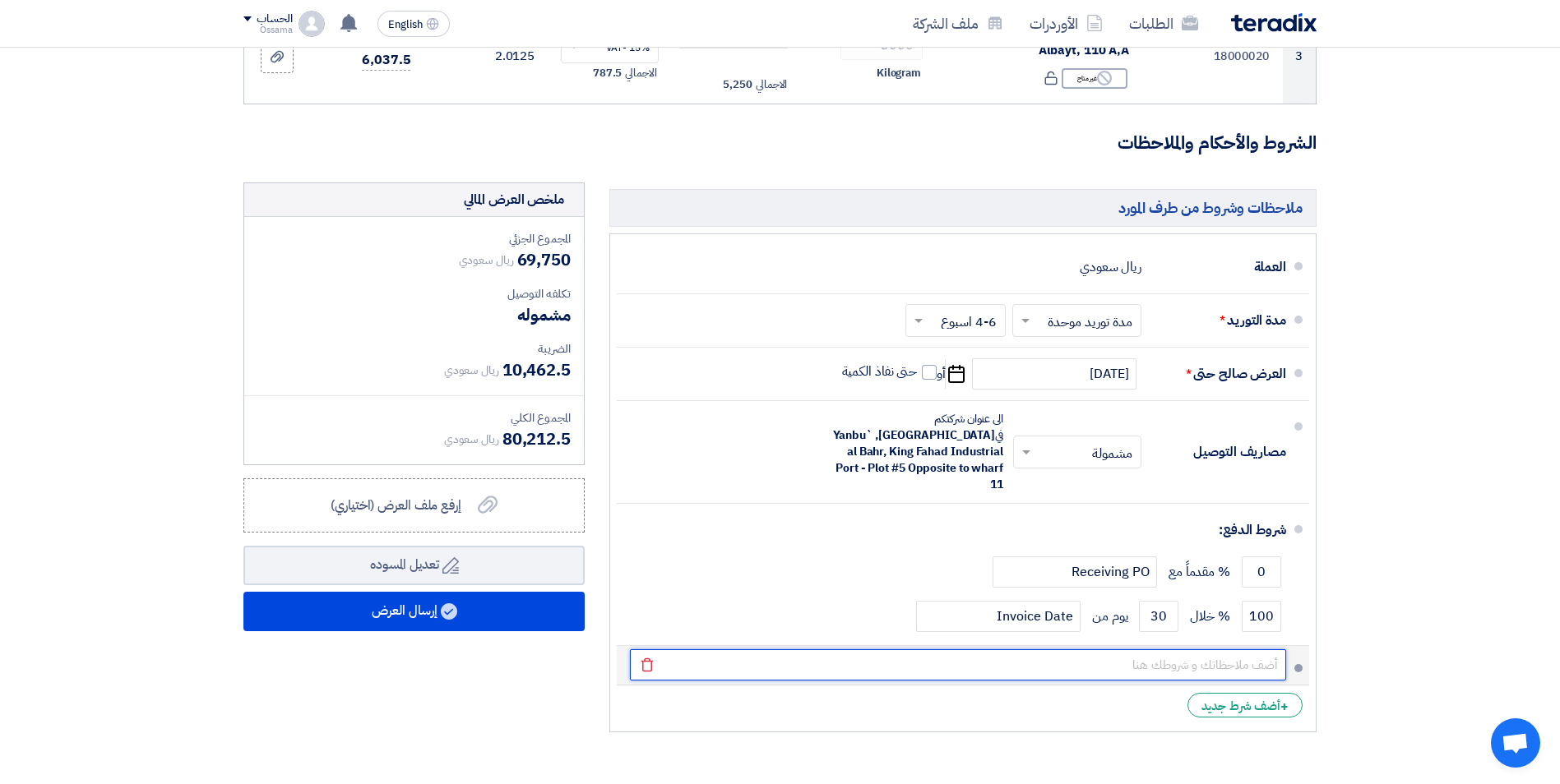
click at [1166, 653] on input "text" at bounding box center [957, 664] width 656 height 31
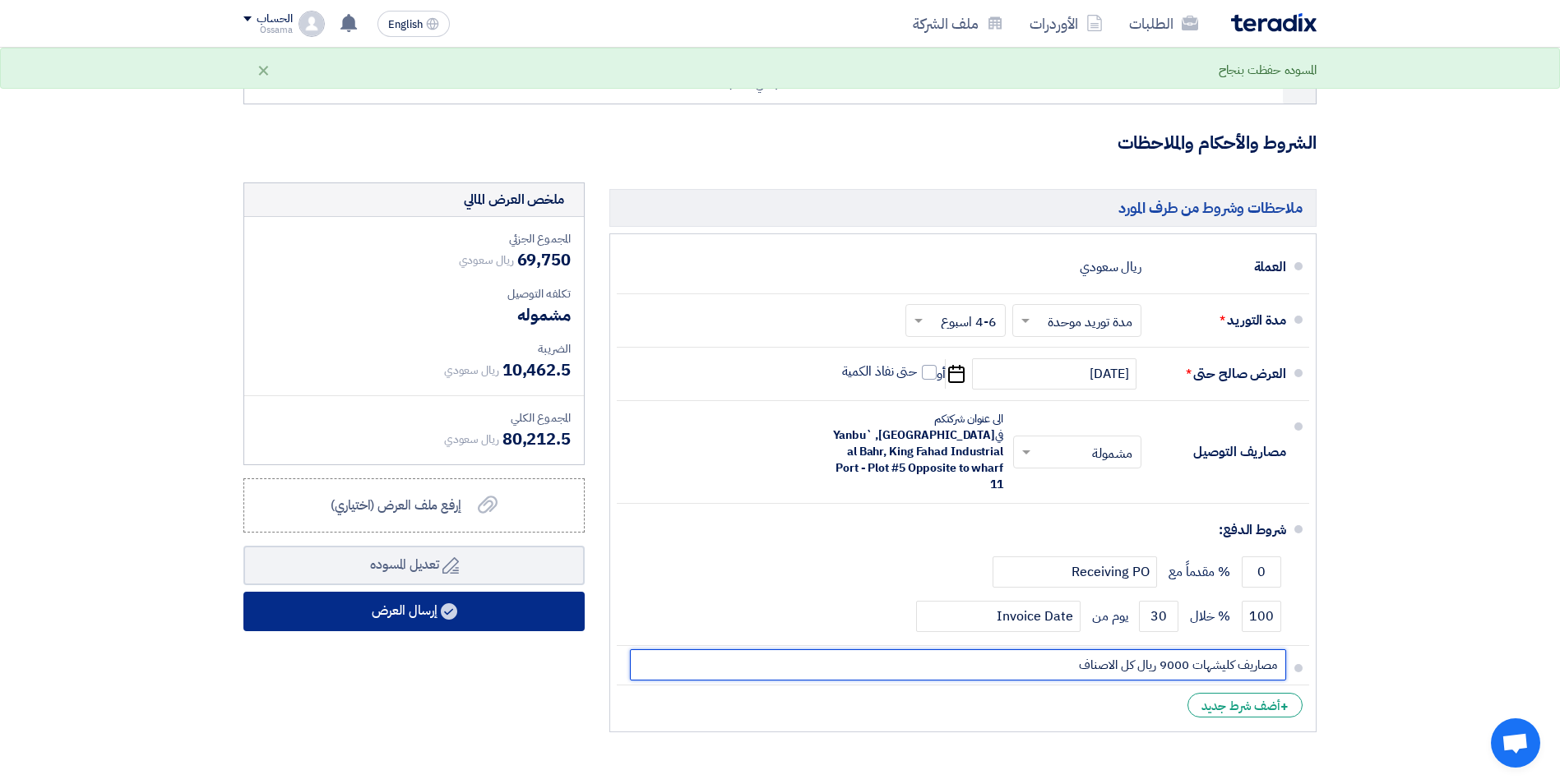
type input "مصاريف كليشهات 9000 ريال كل الاصناف"
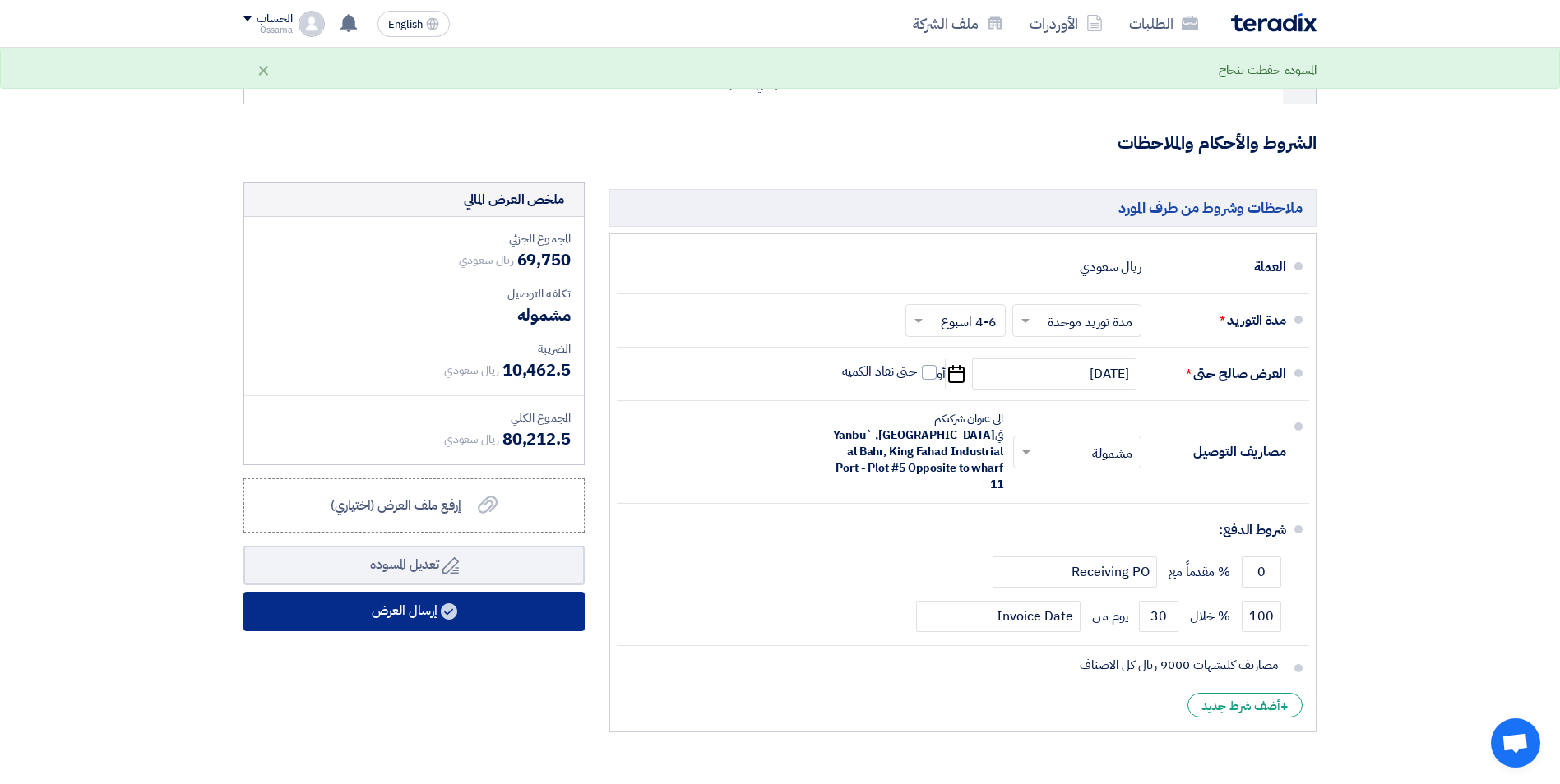
click at [469, 623] on button "إرسال العرض" at bounding box center [414, 611] width 342 height 40
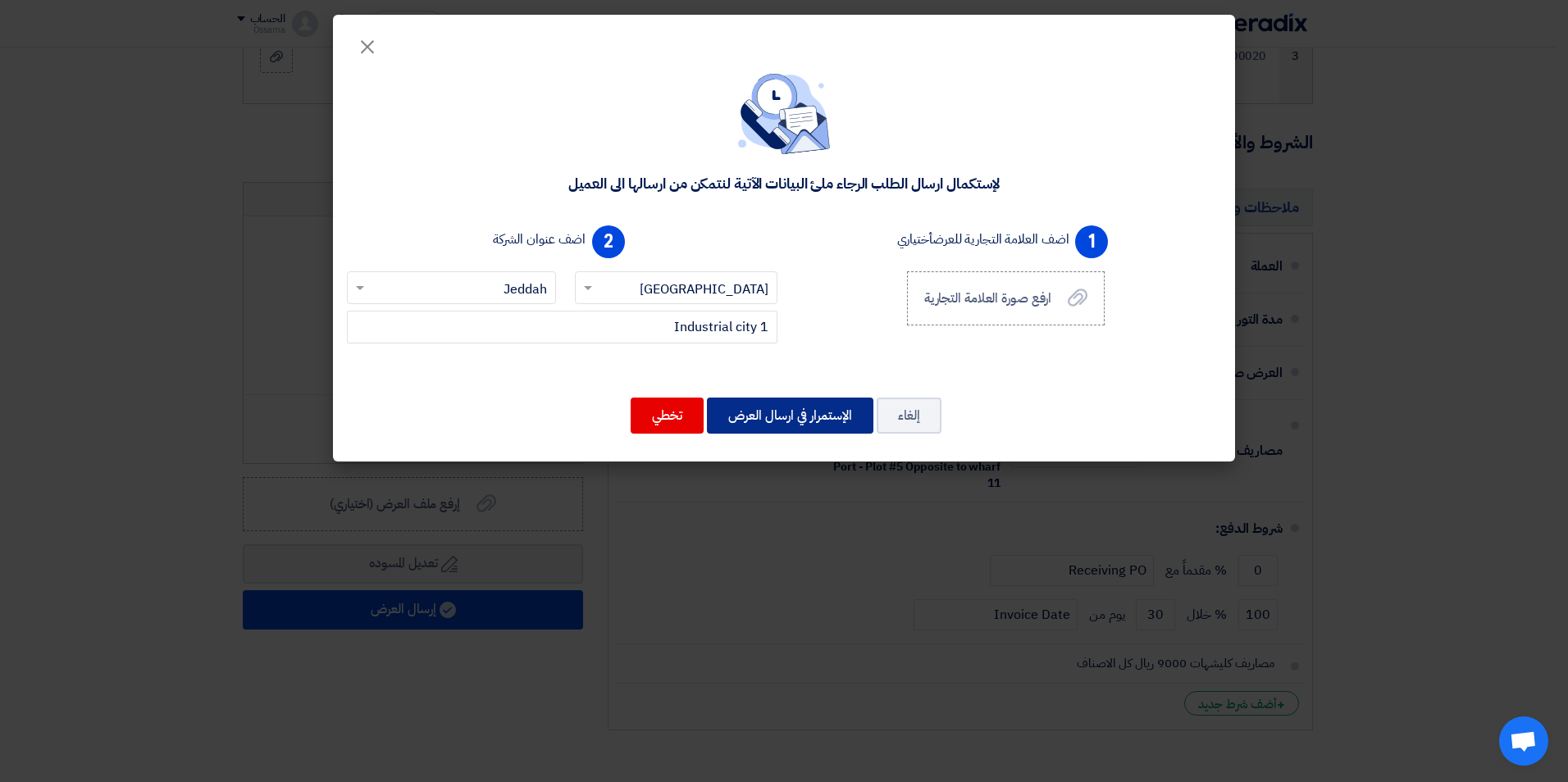
click at [759, 423] on button "الإستمرار في ارسال العرض" at bounding box center [790, 416] width 167 height 36
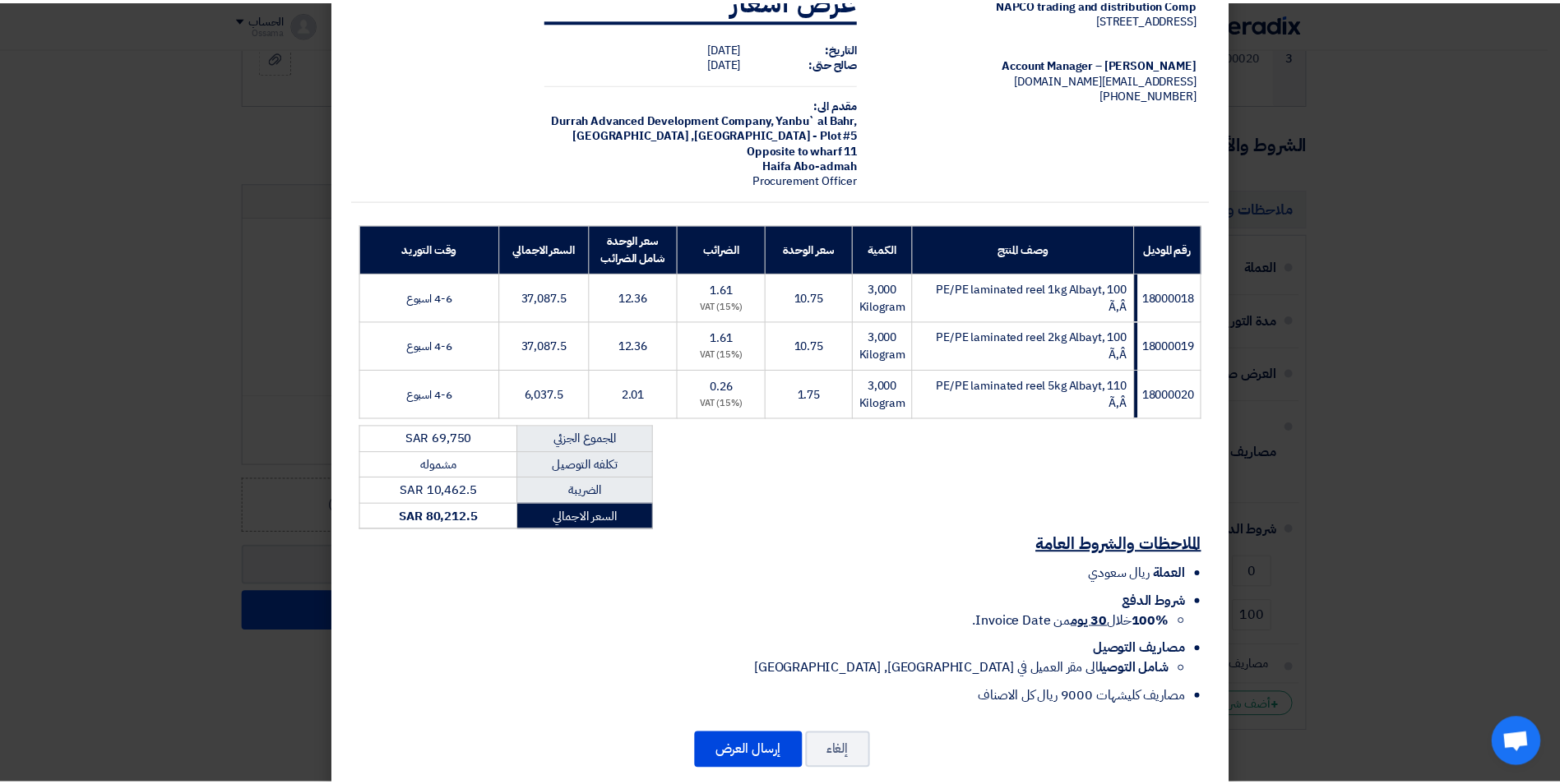
scroll to position [82, 0]
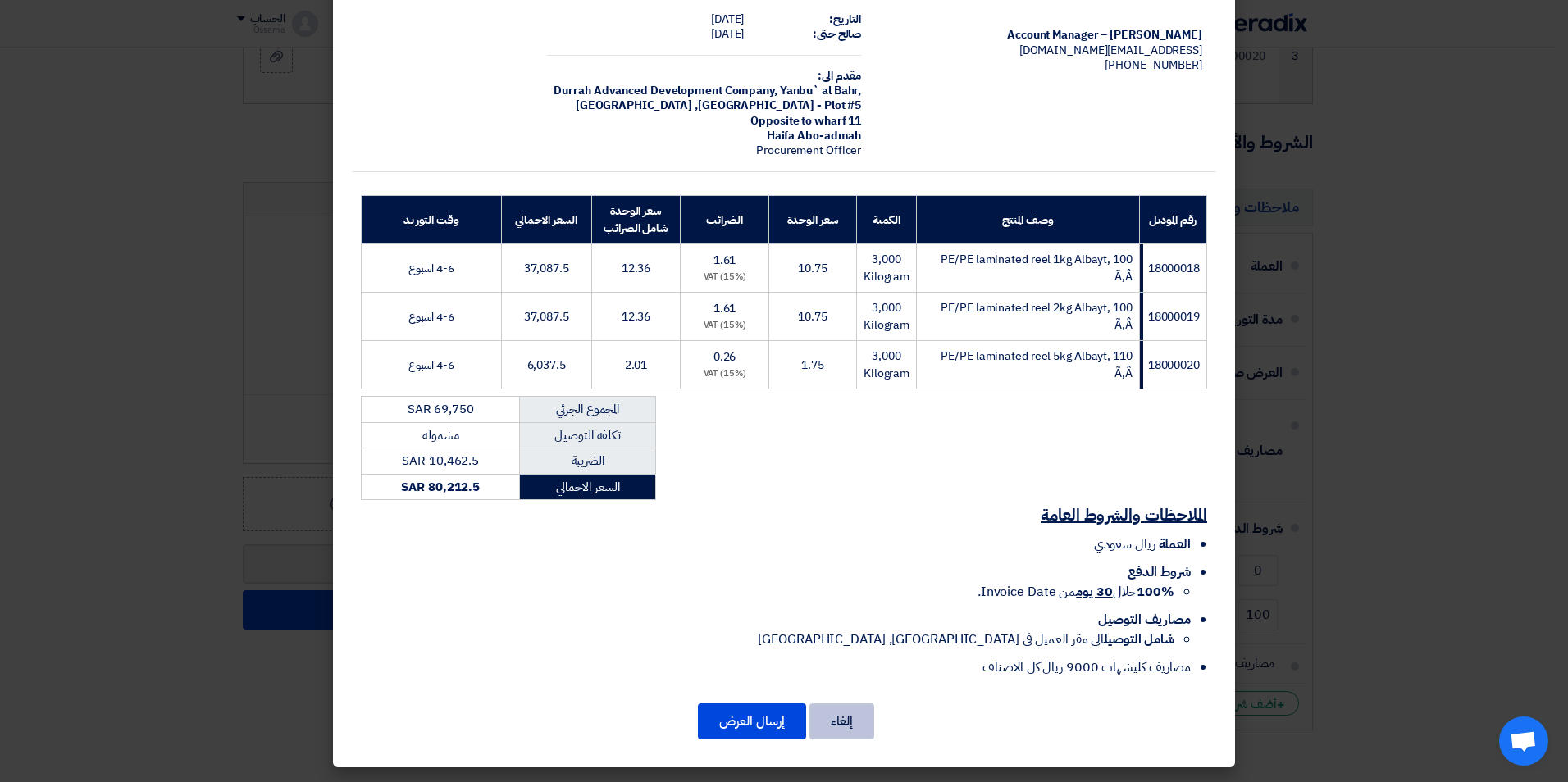
click at [850, 729] on button "إلغاء" at bounding box center [841, 721] width 65 height 36
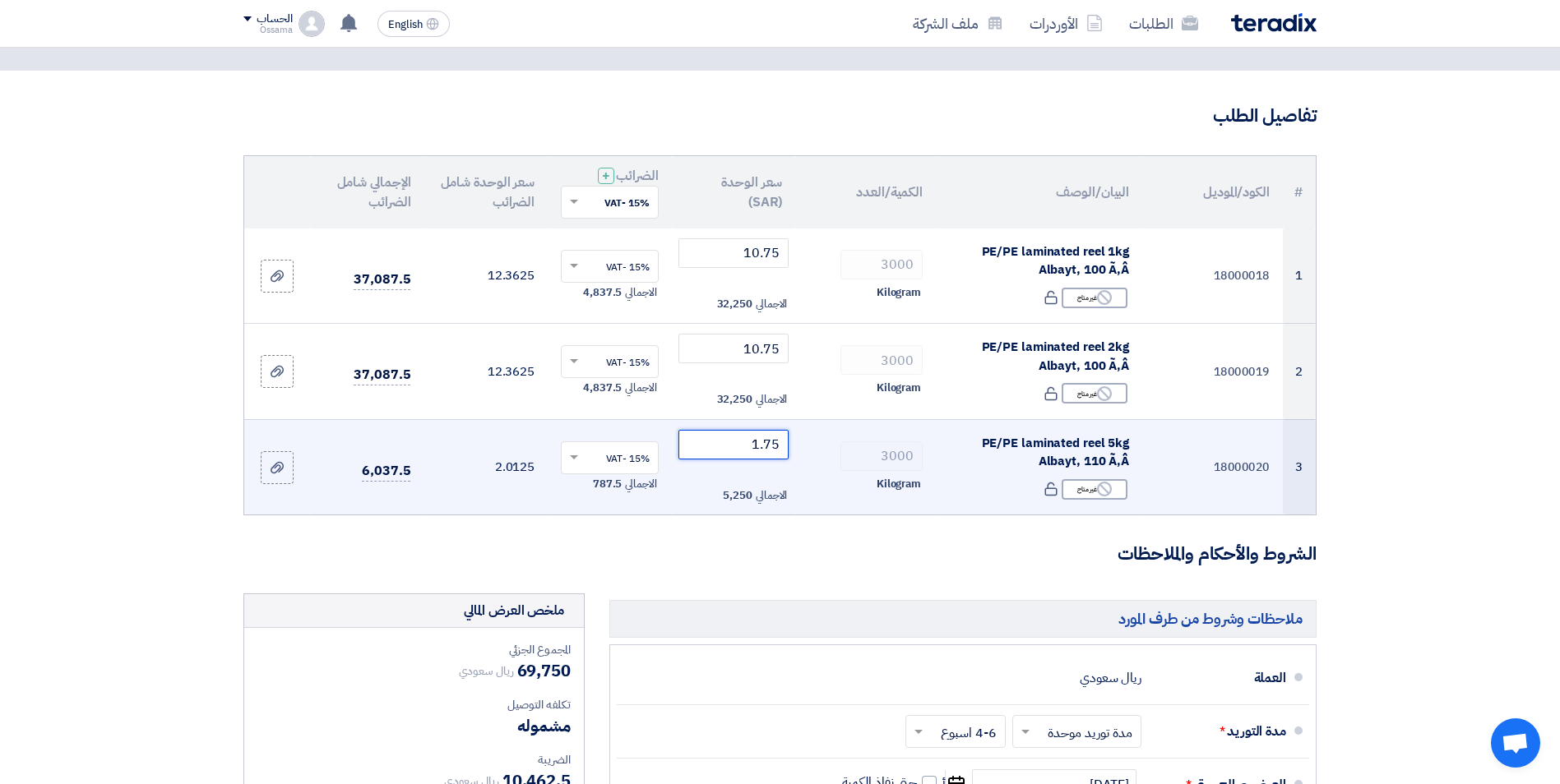
drag, startPoint x: 747, startPoint y: 449, endPoint x: 797, endPoint y: 442, distance: 50.5
click at [797, 442] on tr "3 18000020 PE/PE laminated reel 5kg Albayt, 110 Ã‚Â Reject غير متاح 3000 1.75 ×" at bounding box center [780, 466] width 1071 height 95
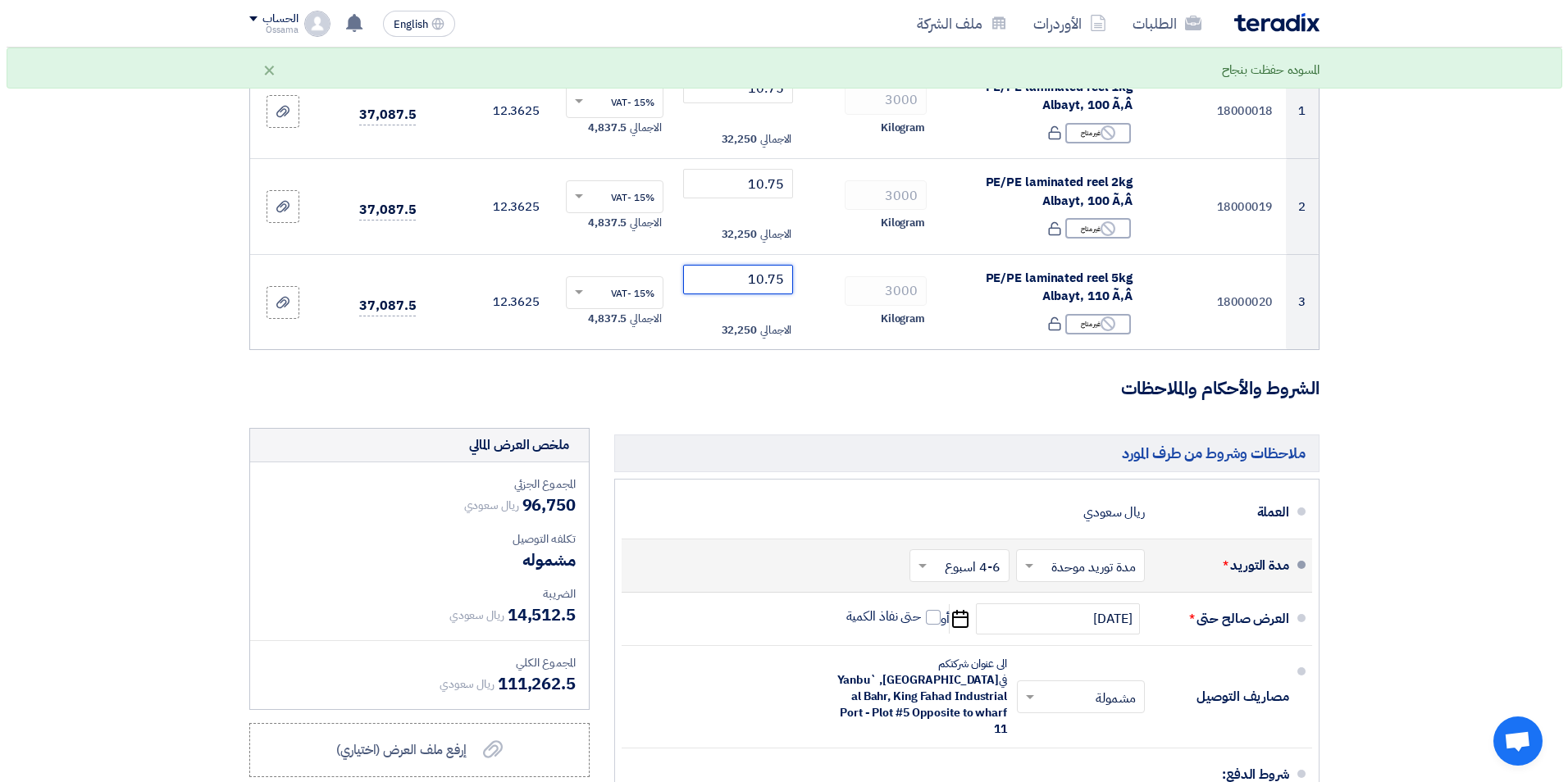
scroll to position [738, 0]
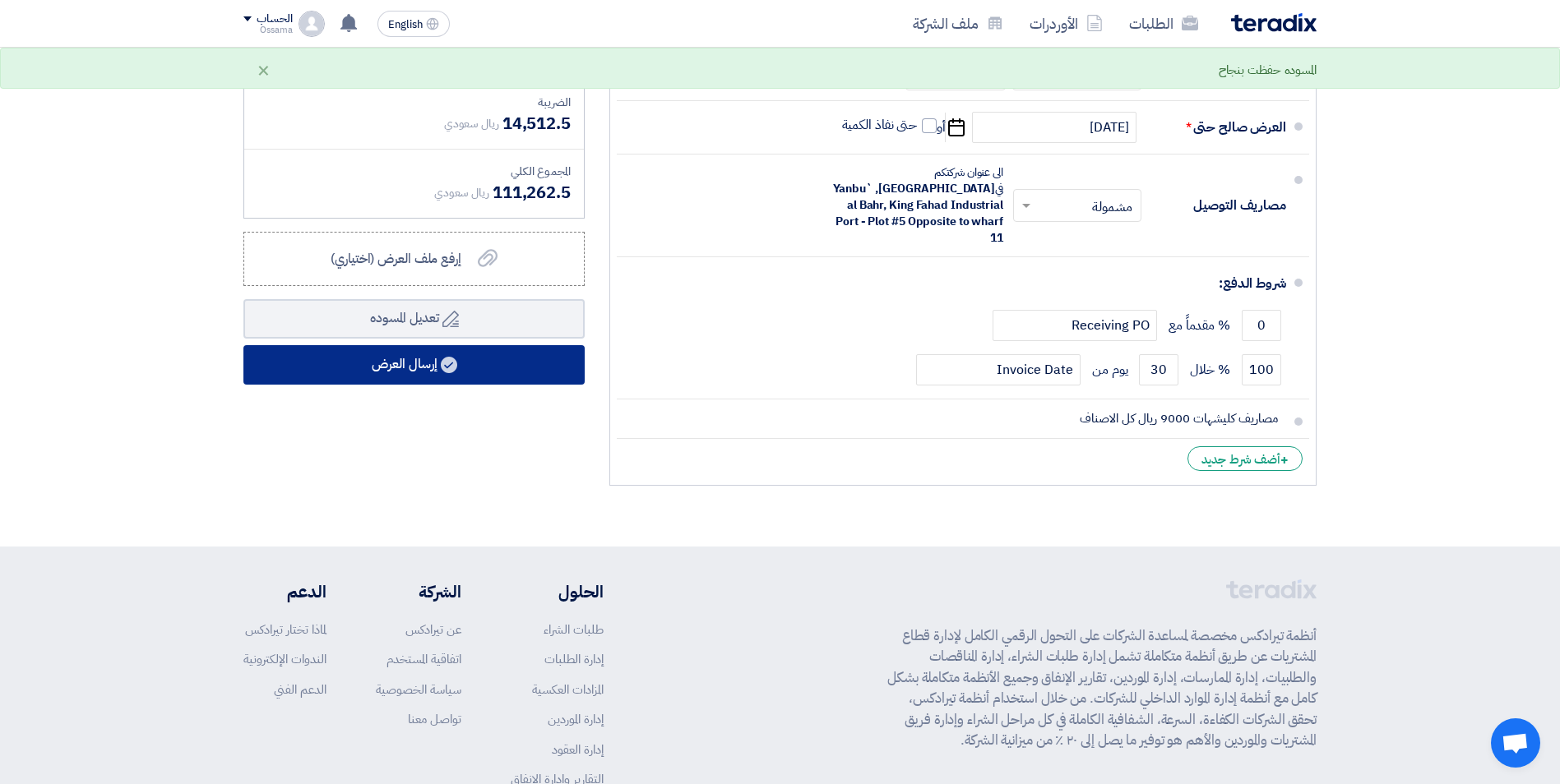
type input "10.75"
click at [469, 372] on button "إرسال العرض" at bounding box center [414, 365] width 342 height 40
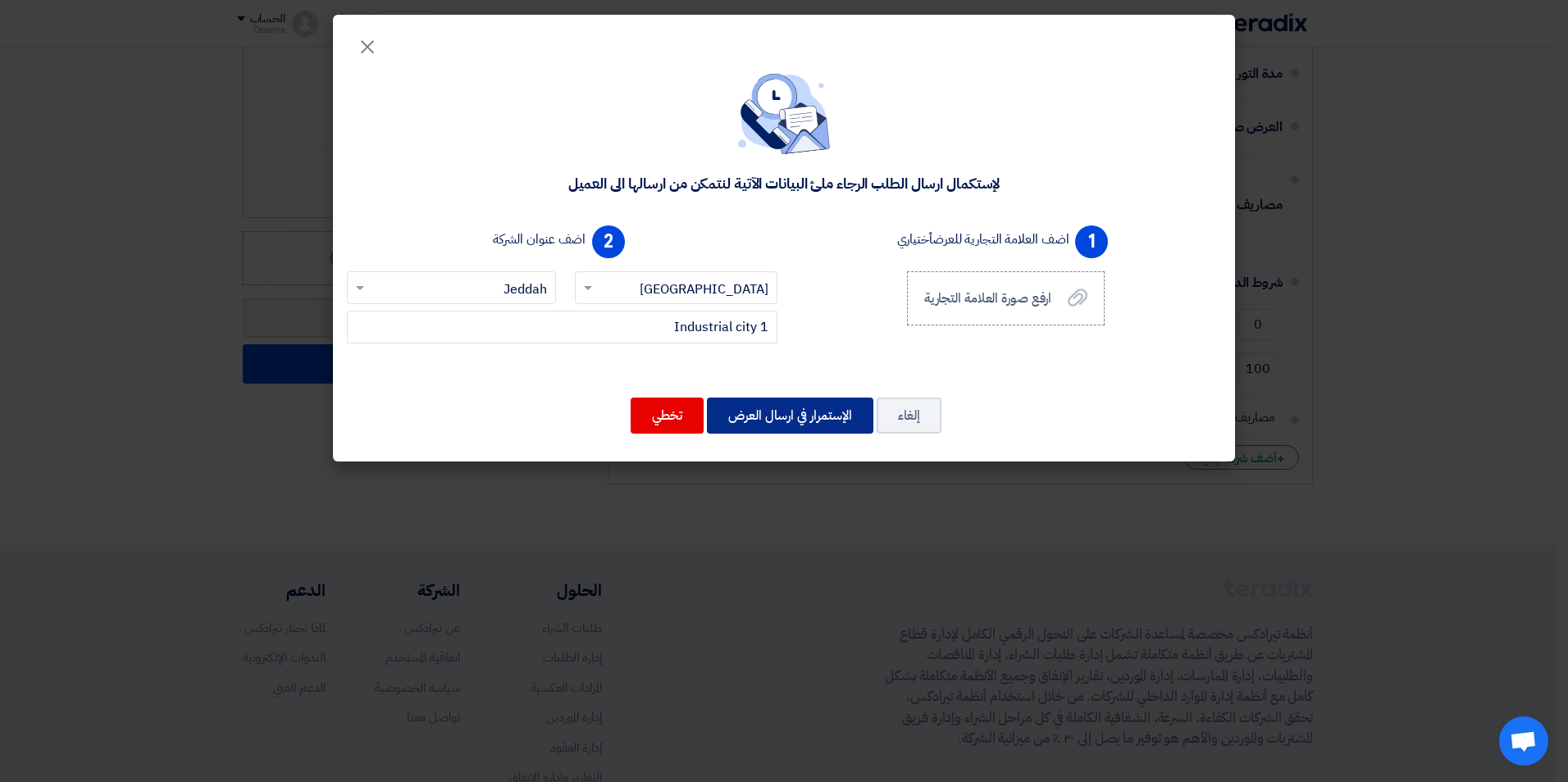
click at [840, 410] on button "الإستمرار في ارسال العرض" at bounding box center [790, 416] width 167 height 36
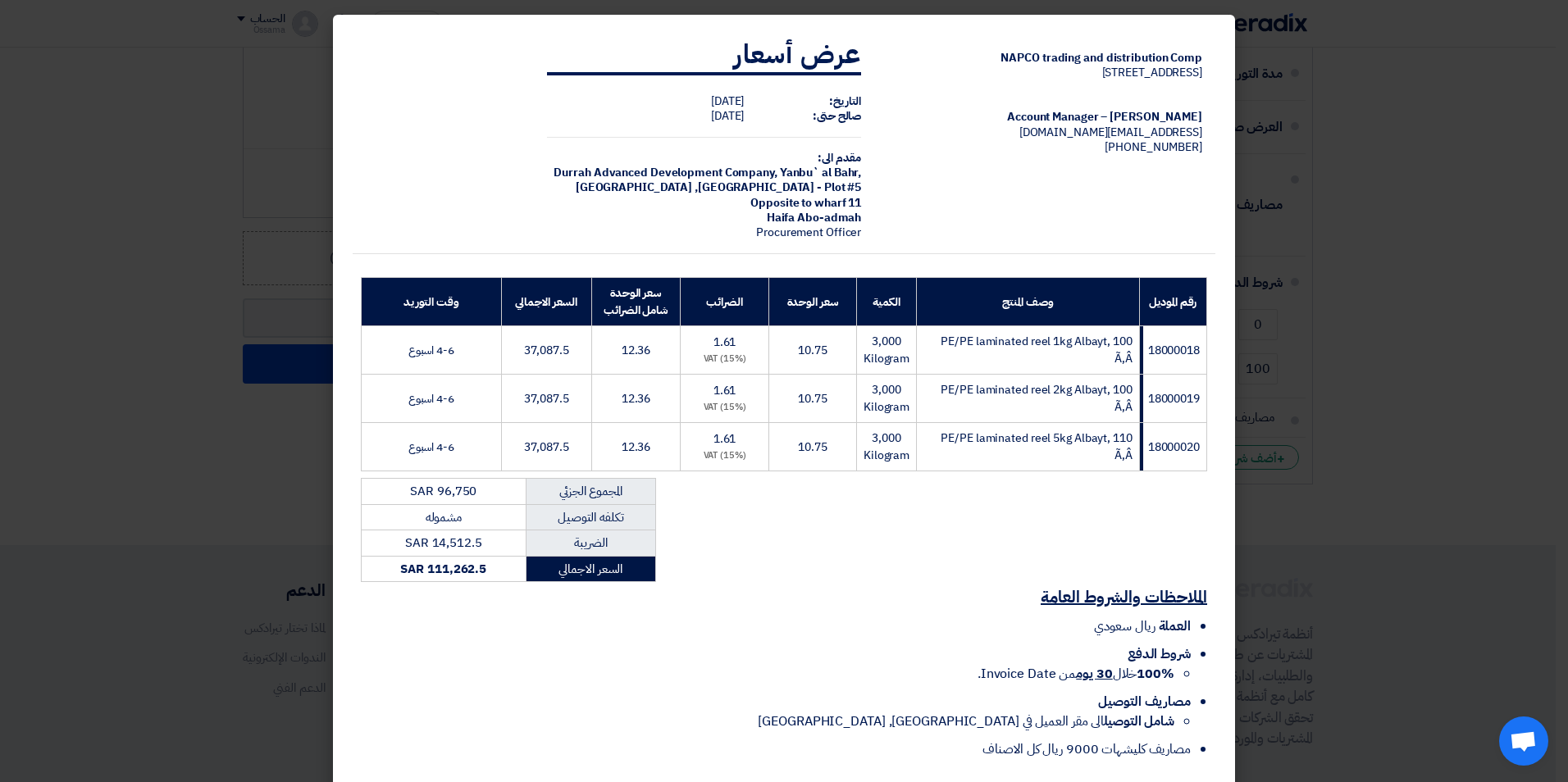
scroll to position [82, 0]
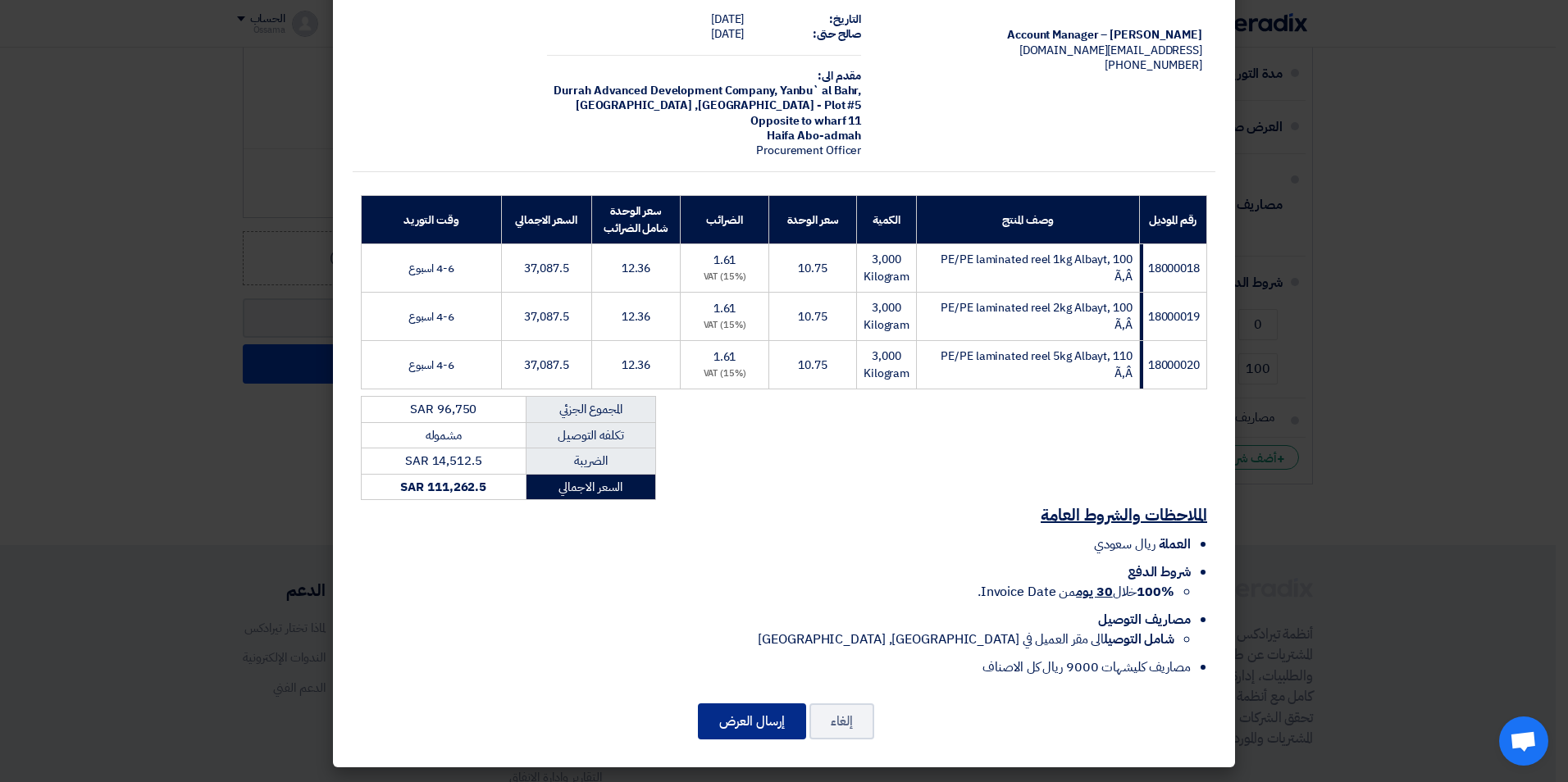
click at [760, 717] on button "إرسال العرض" at bounding box center [751, 721] width 108 height 36
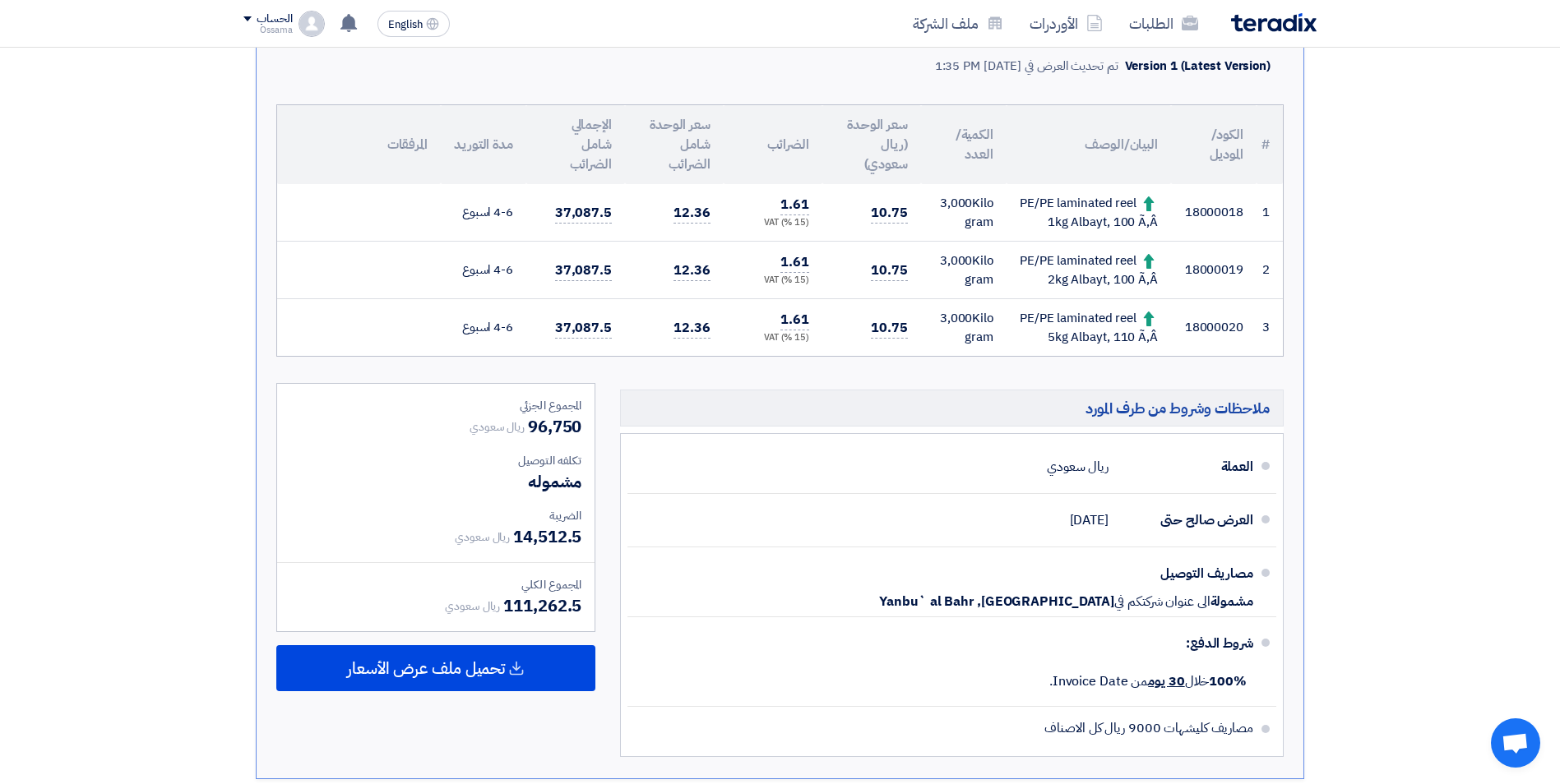
scroll to position [411, 0]
